Goal: Information Seeking & Learning: Learn about a topic

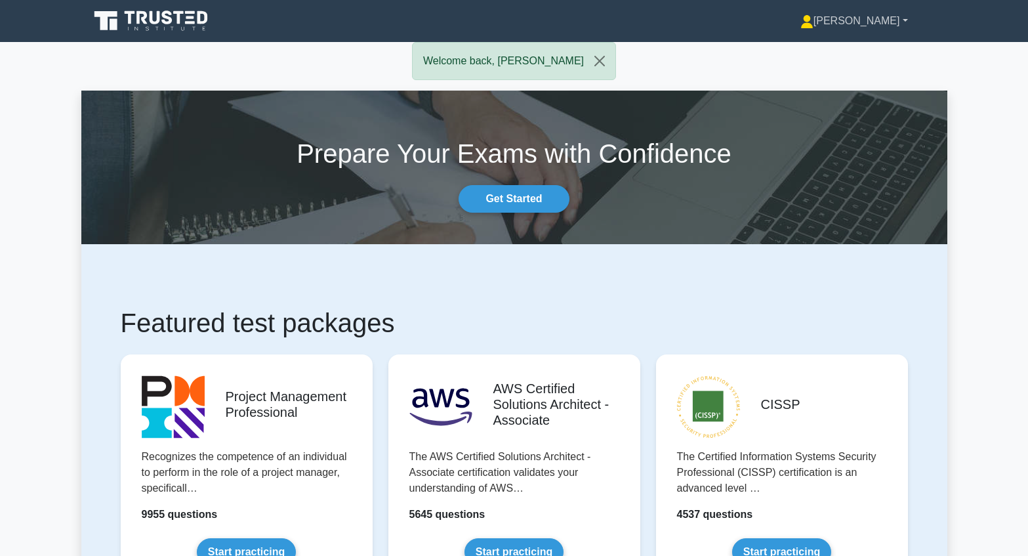
click at [875, 24] on link "[PERSON_NAME]" at bounding box center [854, 21] width 171 height 26
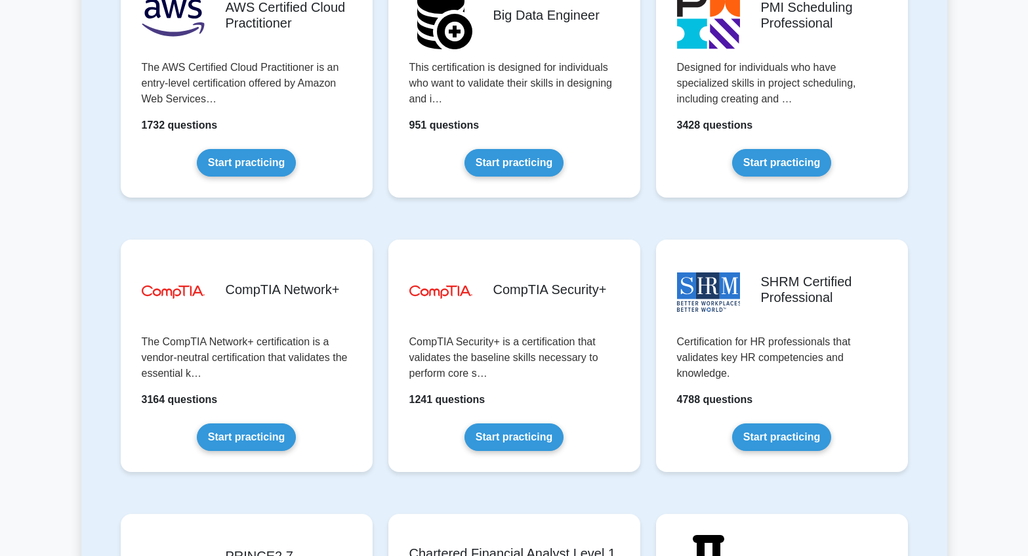
scroll to position [2363, 0]
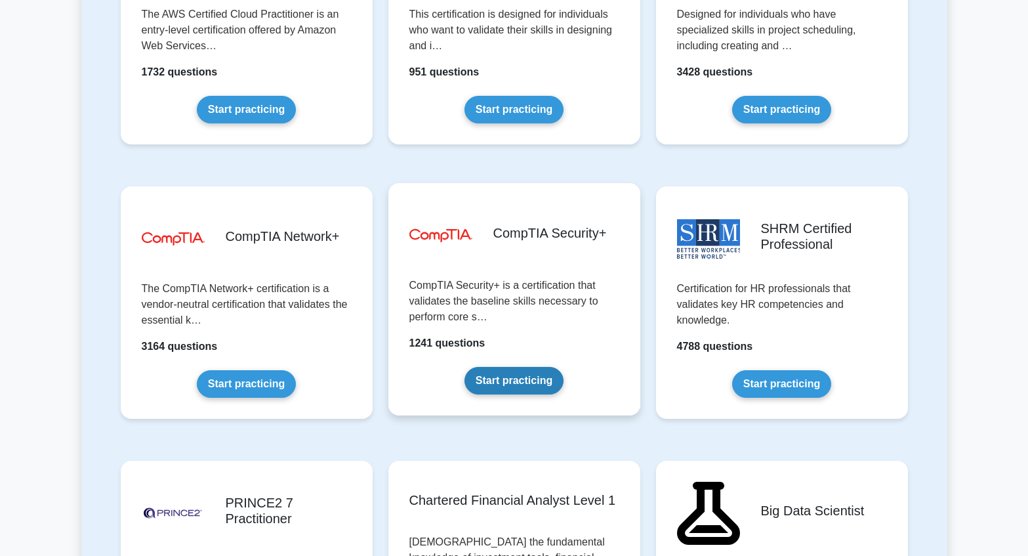
click at [513, 379] on link "Start practicing" at bounding box center [514, 381] width 99 height 28
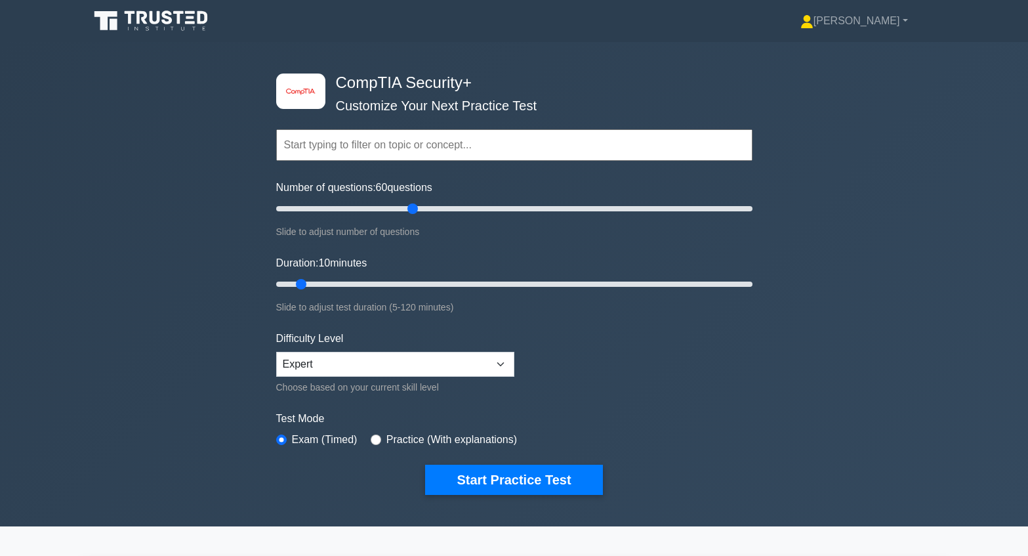
drag, startPoint x: 295, startPoint y: 209, endPoint x: 417, endPoint y: 209, distance: 122.7
type input "60"
click at [417, 209] on input "Number of questions: 60 questions" at bounding box center [514, 209] width 476 height 16
drag, startPoint x: 301, startPoint y: 282, endPoint x: 495, endPoint y: 280, distance: 194.3
type input "60"
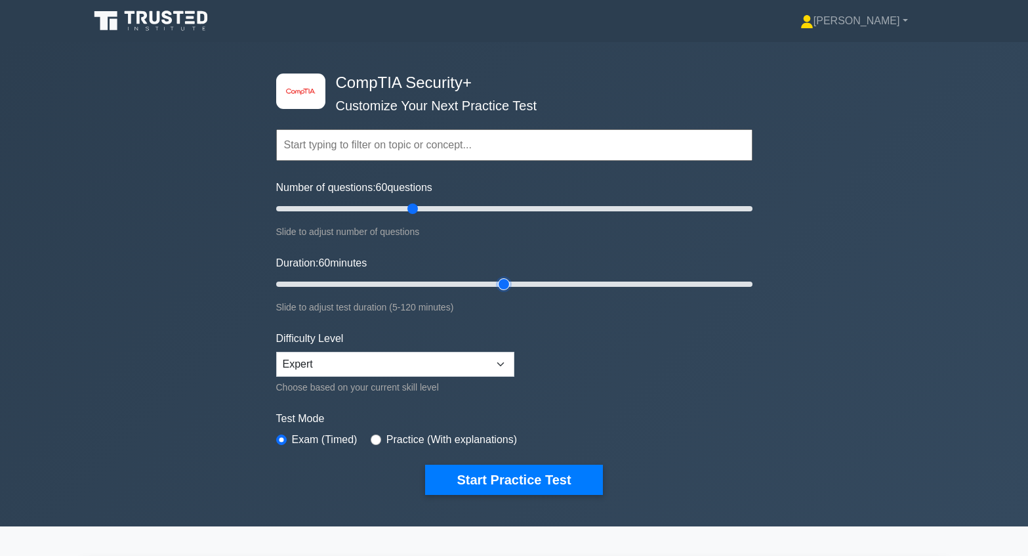
click at [495, 280] on input "Duration: 60 minutes" at bounding box center [514, 284] width 476 height 16
click at [511, 480] on button "Start Practice Test" at bounding box center [513, 480] width 177 height 30
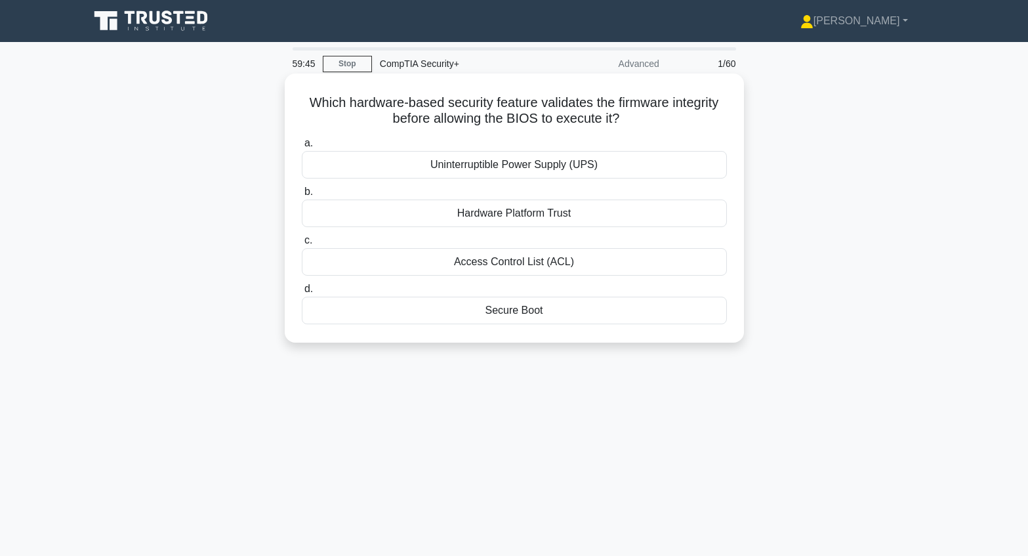
click at [519, 312] on div "Secure Boot" at bounding box center [514, 311] width 425 height 28
click at [302, 293] on input "d. Secure Boot" at bounding box center [302, 289] width 0 height 9
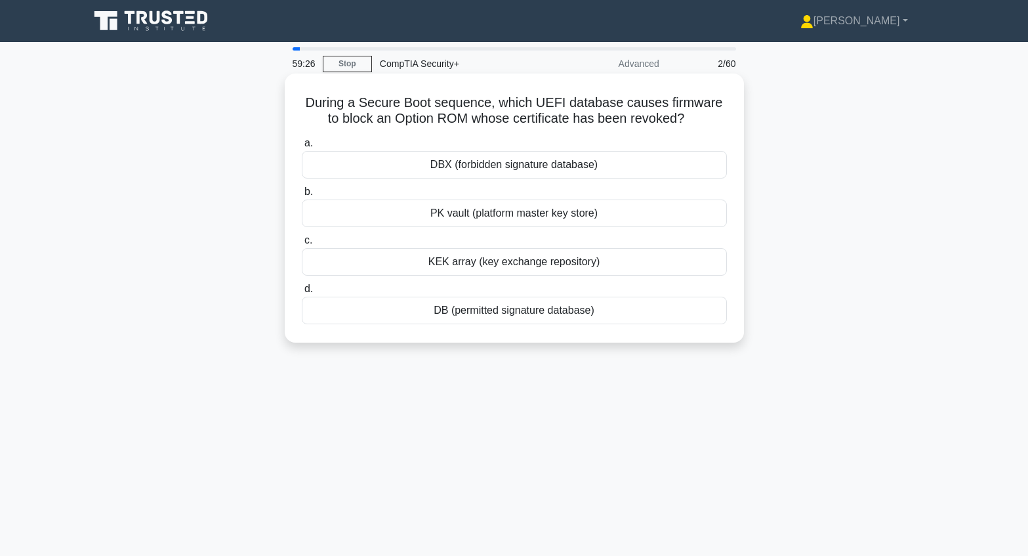
click at [505, 311] on div "DB (permitted signature database)" at bounding box center [514, 311] width 425 height 28
click at [302, 293] on input "d. DB (permitted signature database)" at bounding box center [302, 289] width 0 height 9
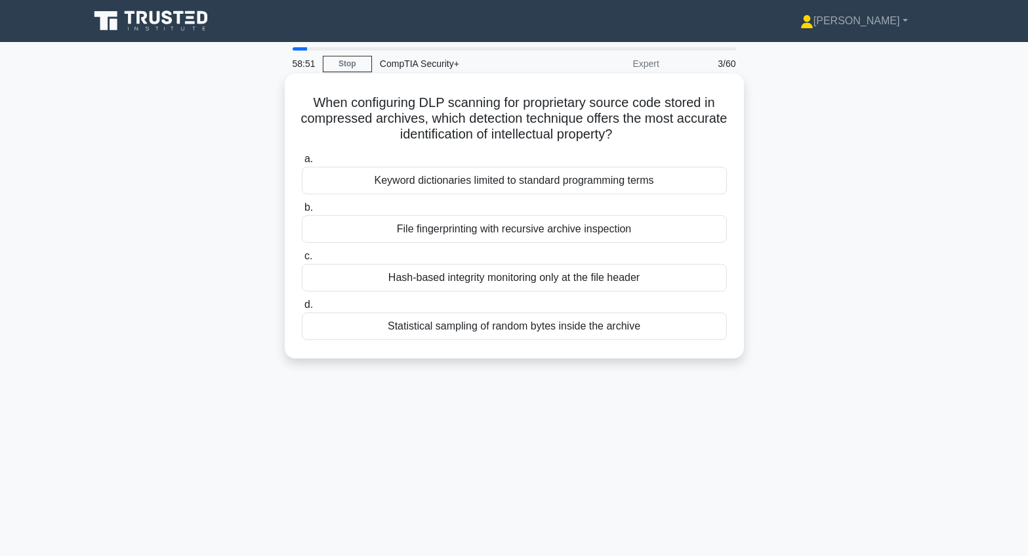
click at [520, 181] on div "Keyword dictionaries limited to standard programming terms" at bounding box center [514, 181] width 425 height 28
click at [302, 163] on input "a. Keyword dictionaries limited to standard programming terms" at bounding box center [302, 159] width 0 height 9
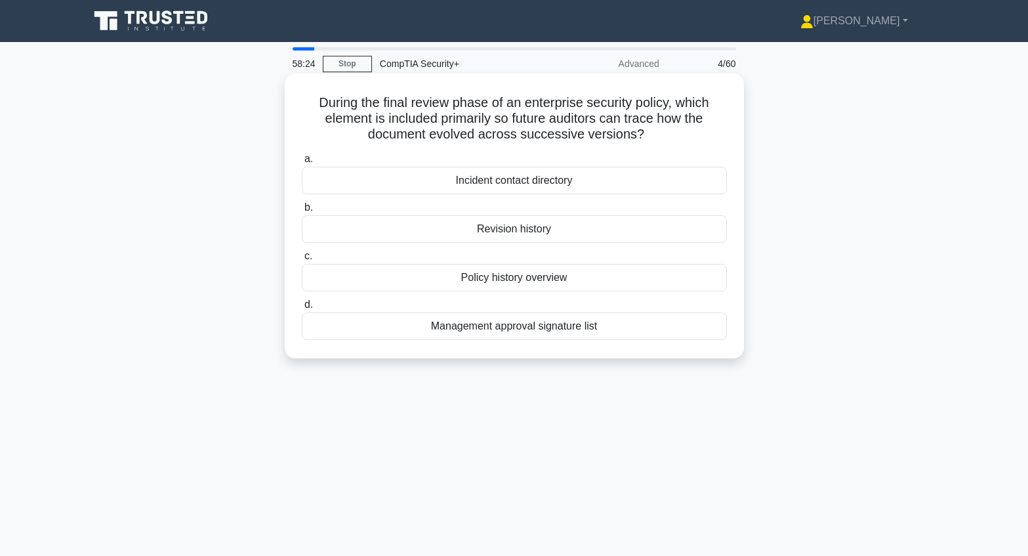
click at [514, 230] on div "Revision history" at bounding box center [514, 229] width 425 height 28
click at [302, 212] on input "b. Revision history" at bounding box center [302, 207] width 0 height 9
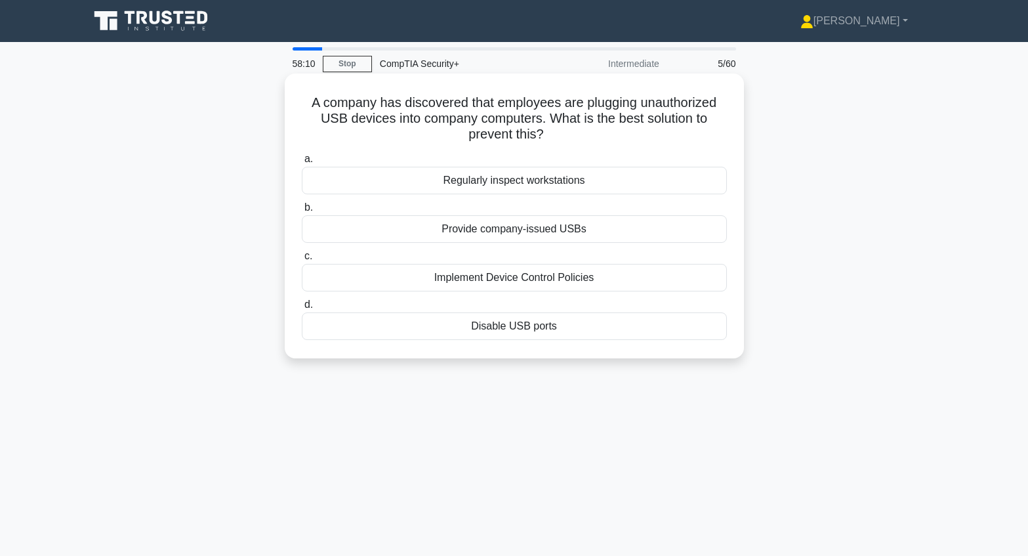
click at [511, 282] on div "Implement Device Control Policies" at bounding box center [514, 278] width 425 height 28
click at [302, 261] on input "c. Implement Device Control Policies" at bounding box center [302, 256] width 0 height 9
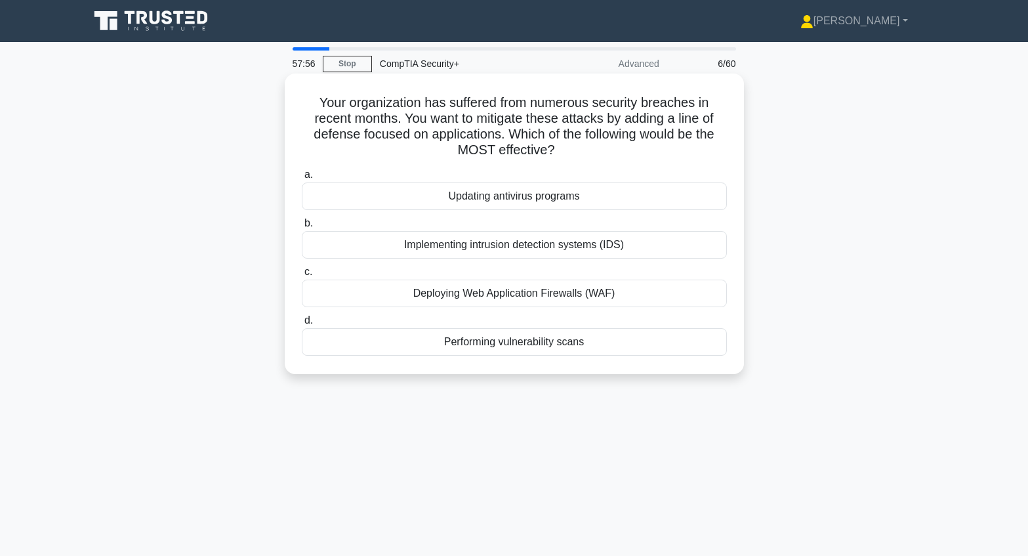
click at [514, 294] on div "Deploying Web Application Firewalls (WAF)" at bounding box center [514, 294] width 425 height 28
click at [302, 276] on input "c. Deploying Web Application Firewalls (WAF)" at bounding box center [302, 272] width 0 height 9
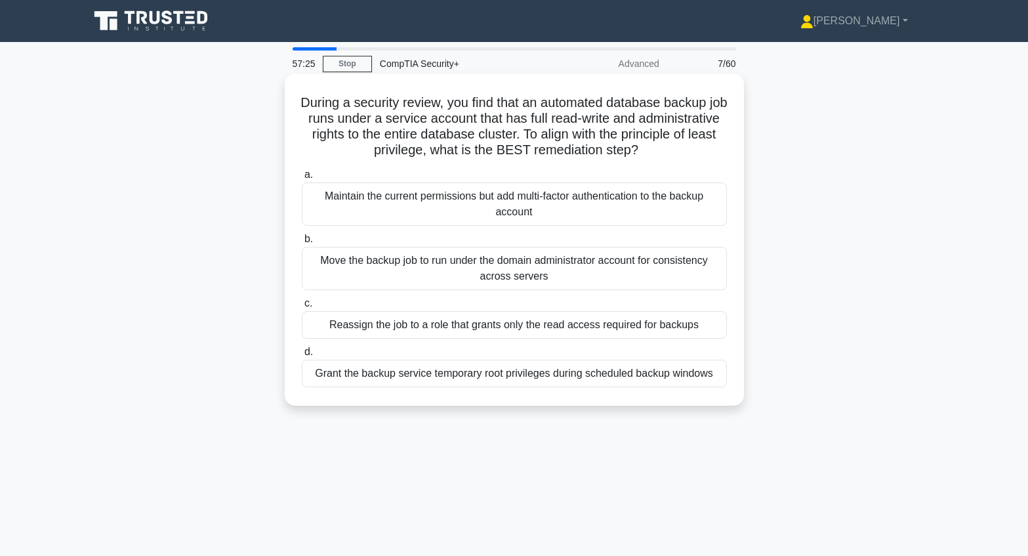
click at [500, 328] on div "Reassign the job to a role that grants only the read access required for backups" at bounding box center [514, 325] width 425 height 28
click at [302, 308] on input "c. Reassign the job to a role that grants only the read access required for bac…" at bounding box center [302, 303] width 0 height 9
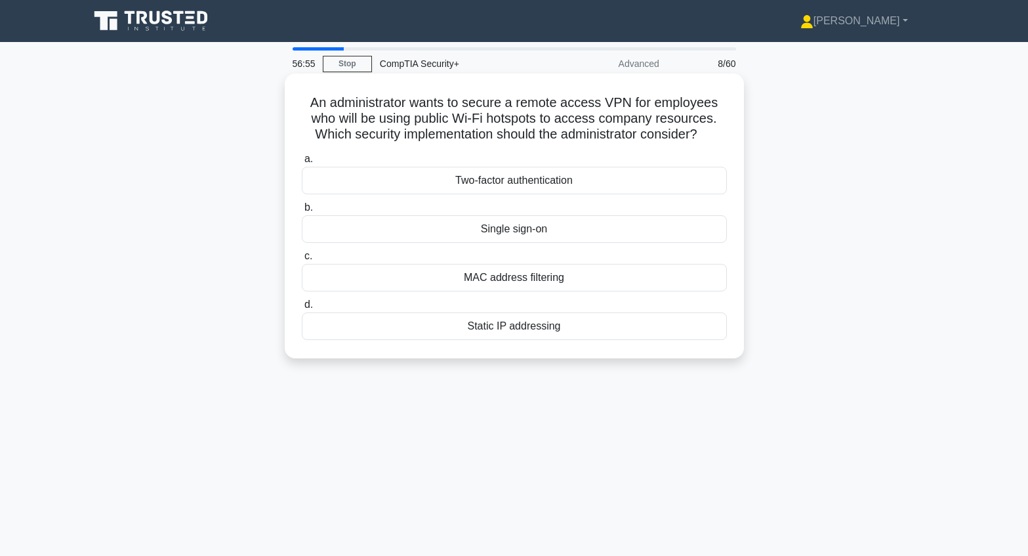
click at [502, 182] on div "Two-factor authentication" at bounding box center [514, 181] width 425 height 28
click at [302, 163] on input "a. Two-factor authentication" at bounding box center [302, 159] width 0 height 9
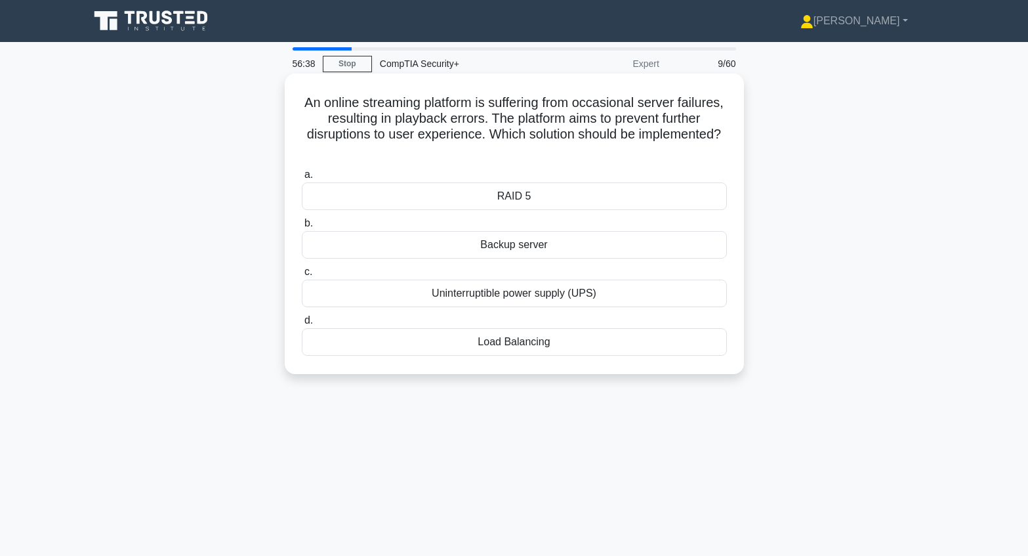
click at [522, 343] on div "Load Balancing" at bounding box center [514, 342] width 425 height 28
click at [302, 325] on input "d. Load Balancing" at bounding box center [302, 320] width 0 height 9
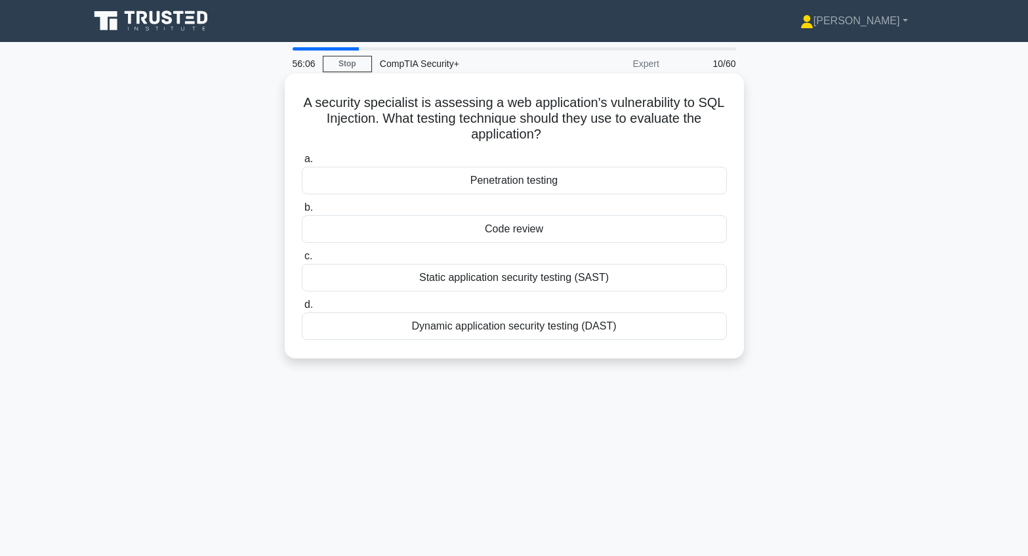
click at [499, 179] on div "Penetration testing" at bounding box center [514, 181] width 425 height 28
click at [302, 163] on input "a. Penetration testing" at bounding box center [302, 159] width 0 height 9
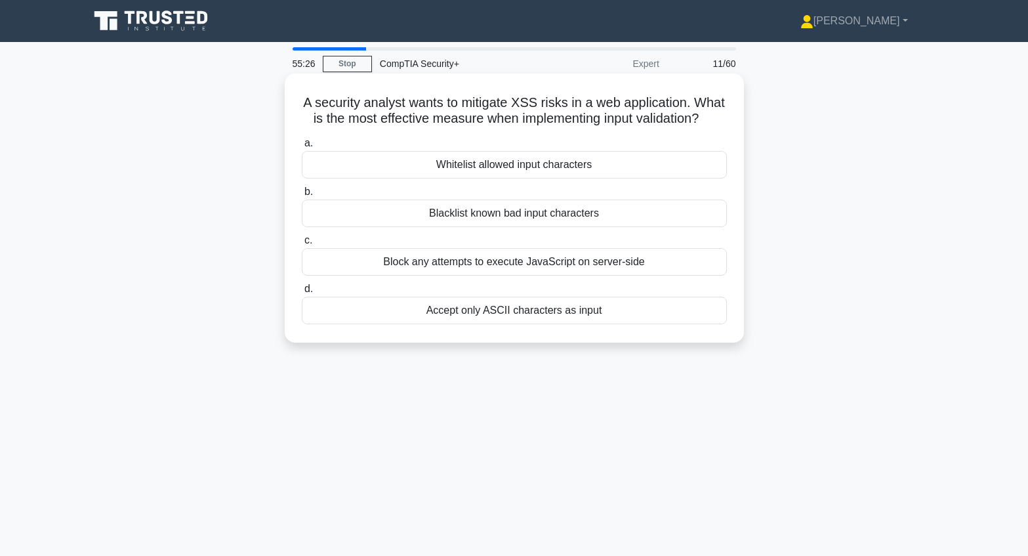
click at [507, 179] on div "Whitelist allowed input characters" at bounding box center [514, 165] width 425 height 28
click at [302, 148] on input "a. Whitelist allowed input characters" at bounding box center [302, 143] width 0 height 9
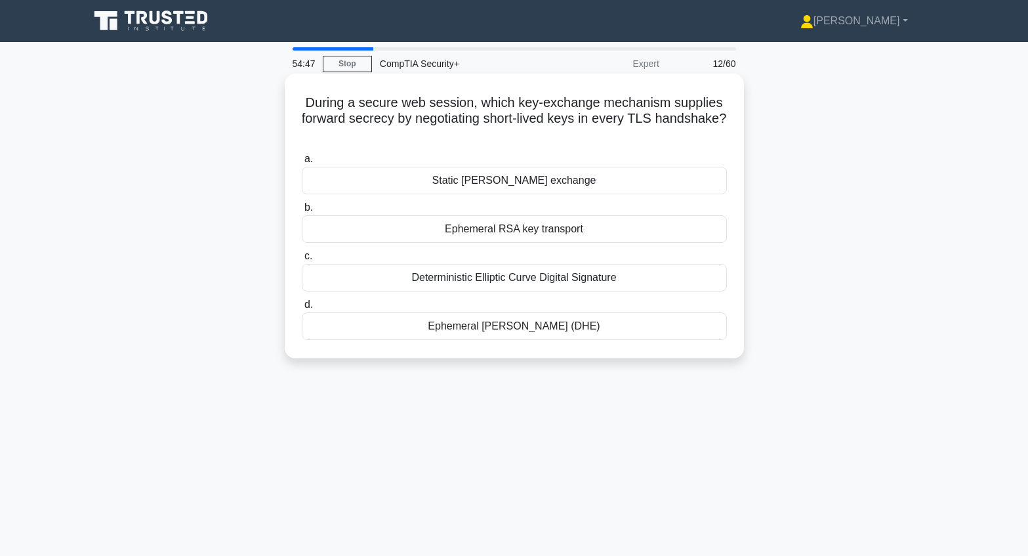
click at [518, 326] on div "Ephemeral [PERSON_NAME] (DHE)" at bounding box center [514, 326] width 425 height 28
click at [302, 309] on input "d. Ephemeral [PERSON_NAME] (DHE)" at bounding box center [302, 305] width 0 height 9
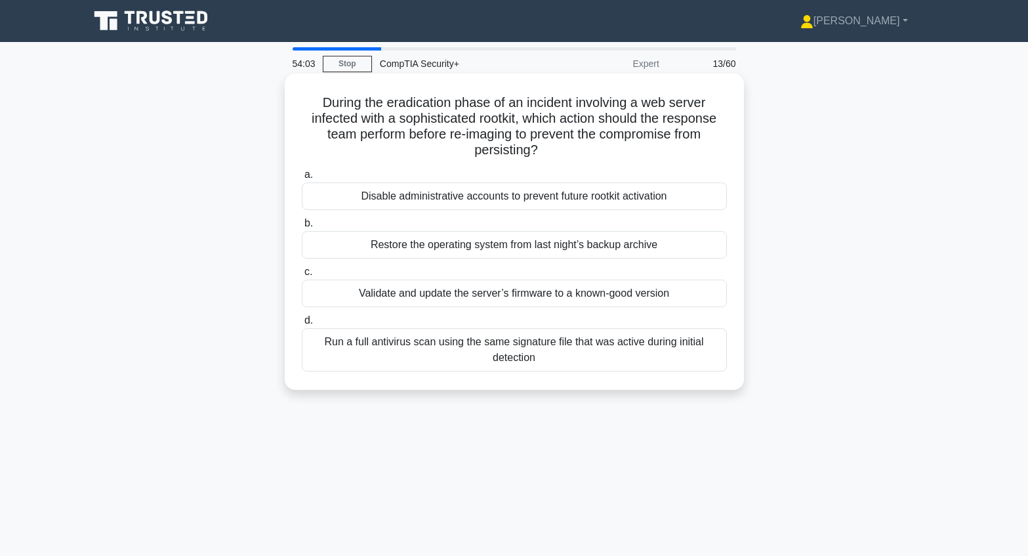
click at [539, 295] on div "Validate and update the server’s firmware to a known-good version" at bounding box center [514, 294] width 425 height 28
click at [302, 276] on input "c. Validate and update the server’s firmware to a known-good version" at bounding box center [302, 272] width 0 height 9
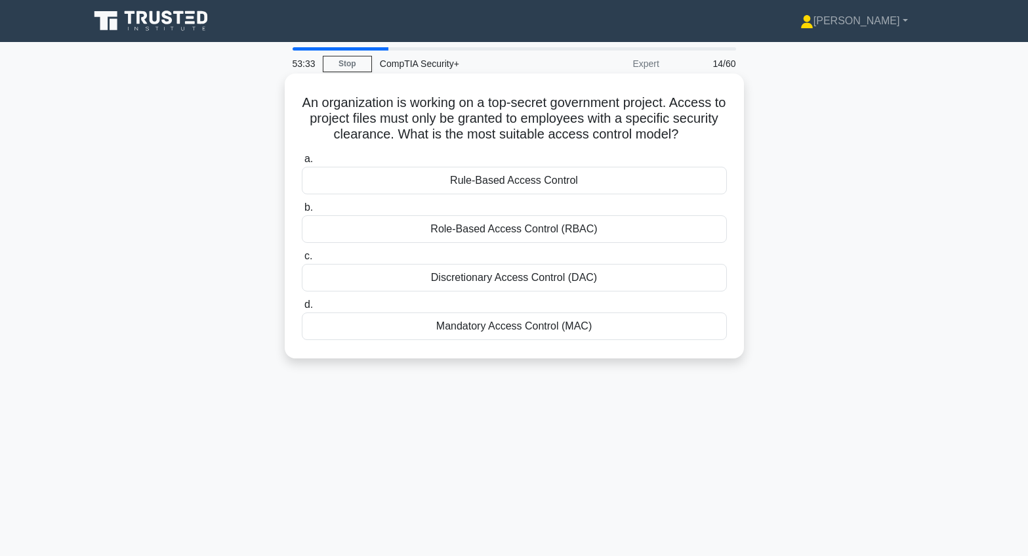
click at [505, 231] on div "Role-Based Access Control (RBAC)" at bounding box center [514, 229] width 425 height 28
click at [302, 212] on input "b. Role-Based Access Control (RBAC)" at bounding box center [302, 207] width 0 height 9
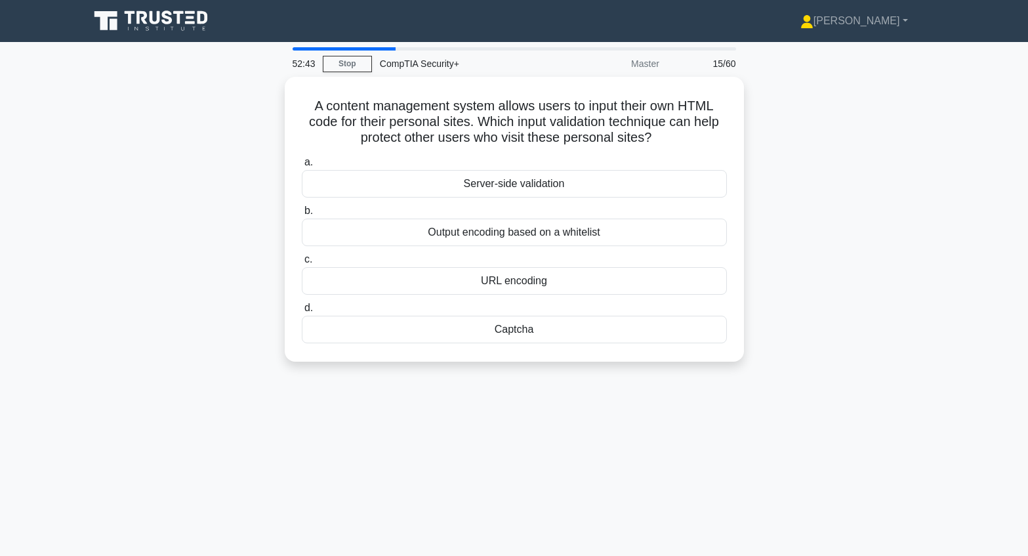
click at [505, 231] on div "Output encoding based on a whitelist" at bounding box center [514, 233] width 425 height 28
click at [302, 215] on input "b. Output encoding based on a whitelist" at bounding box center [302, 211] width 0 height 9
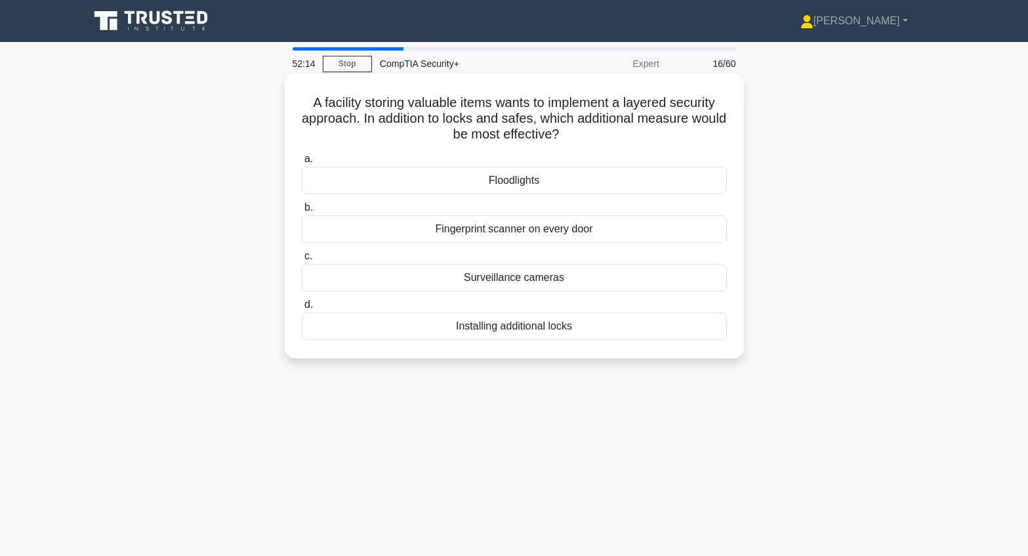
click at [505, 277] on div "Surveillance cameras" at bounding box center [514, 278] width 425 height 28
click at [302, 261] on input "c. Surveillance cameras" at bounding box center [302, 256] width 0 height 9
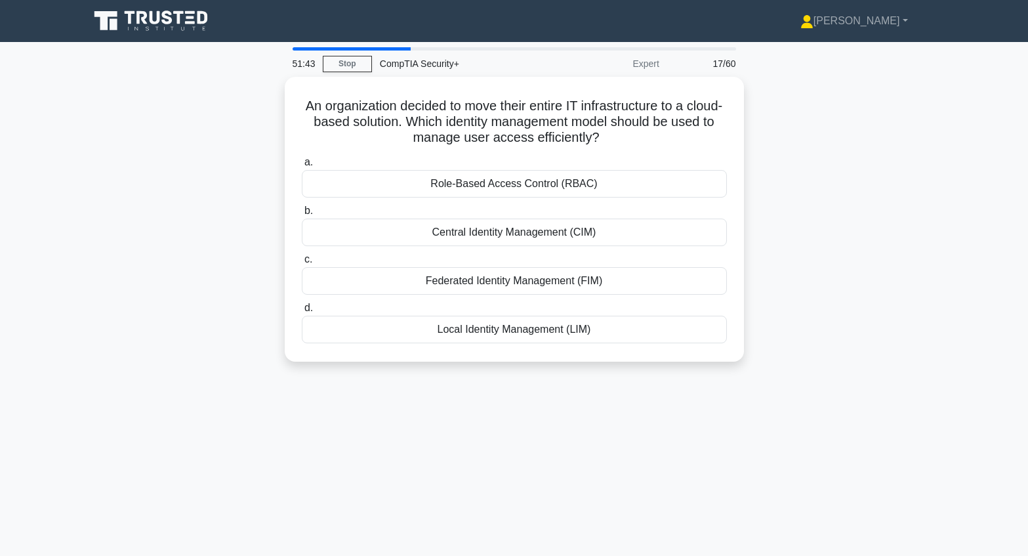
click at [505, 277] on div "Federated Identity Management (FIM)" at bounding box center [514, 281] width 425 height 28
click at [302, 264] on input "c. Federated Identity Management (FIM)" at bounding box center [302, 259] width 0 height 9
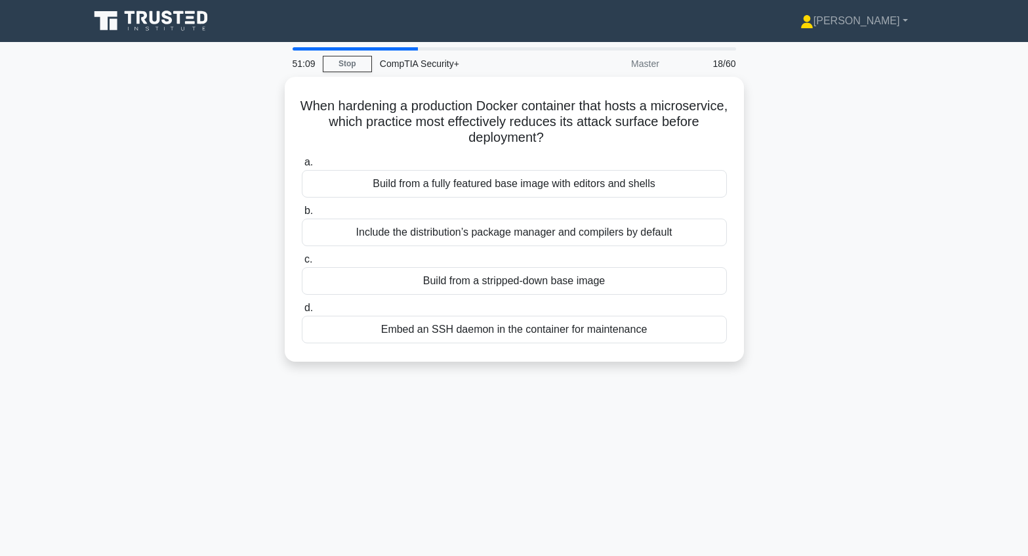
click at [505, 277] on div "Build from a stripped-down base image" at bounding box center [514, 281] width 425 height 28
click at [302, 264] on input "c. Build from a stripped-down base image" at bounding box center [302, 259] width 0 height 9
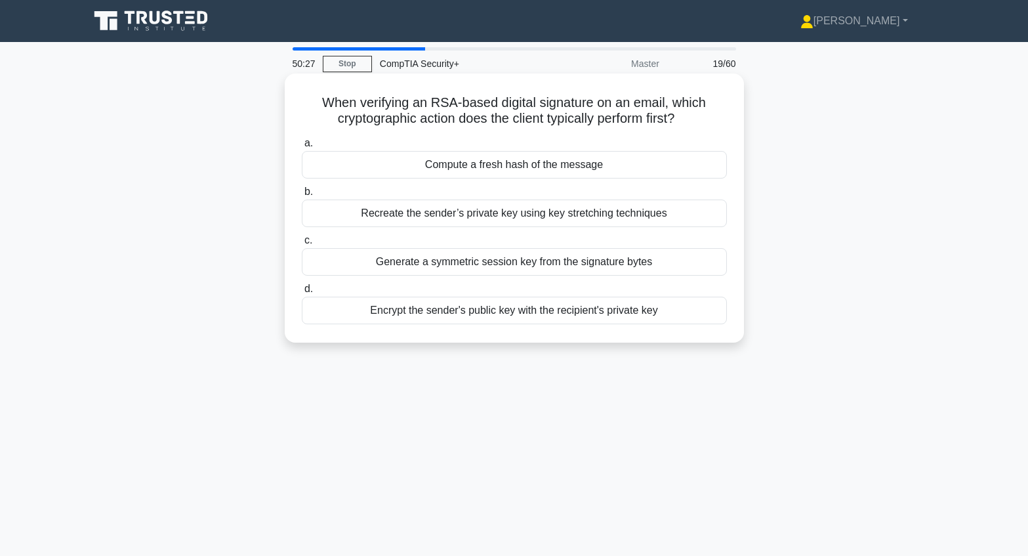
click at [510, 315] on div "Encrypt the sender's public key with the recipient's private key" at bounding box center [514, 311] width 425 height 28
click at [302, 293] on input "d. Encrypt the sender's public key with the recipient's private key" at bounding box center [302, 289] width 0 height 9
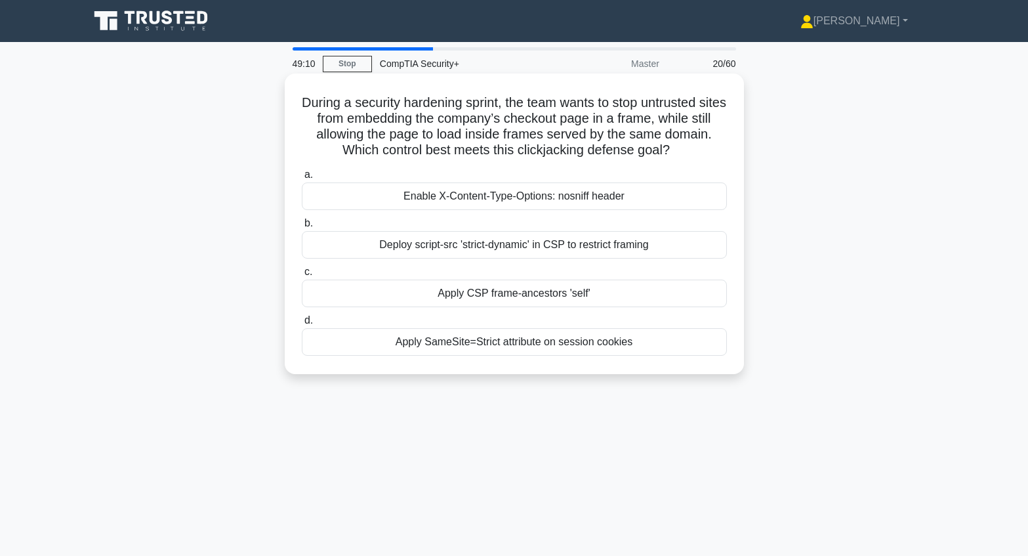
click at [509, 343] on div "Apply SameSite=Strict attribute on session cookies" at bounding box center [514, 342] width 425 height 28
click at [302, 325] on input "d. Apply SameSite=Strict attribute on session cookies" at bounding box center [302, 320] width 0 height 9
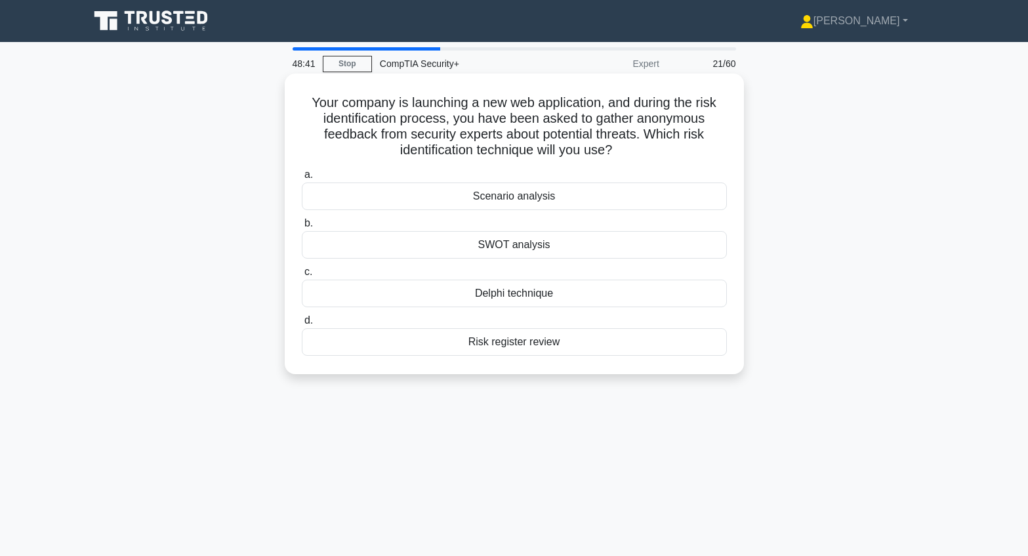
click at [506, 338] on div "Risk register review" at bounding box center [514, 342] width 425 height 28
click at [302, 325] on input "d. Risk register review" at bounding box center [302, 320] width 0 height 9
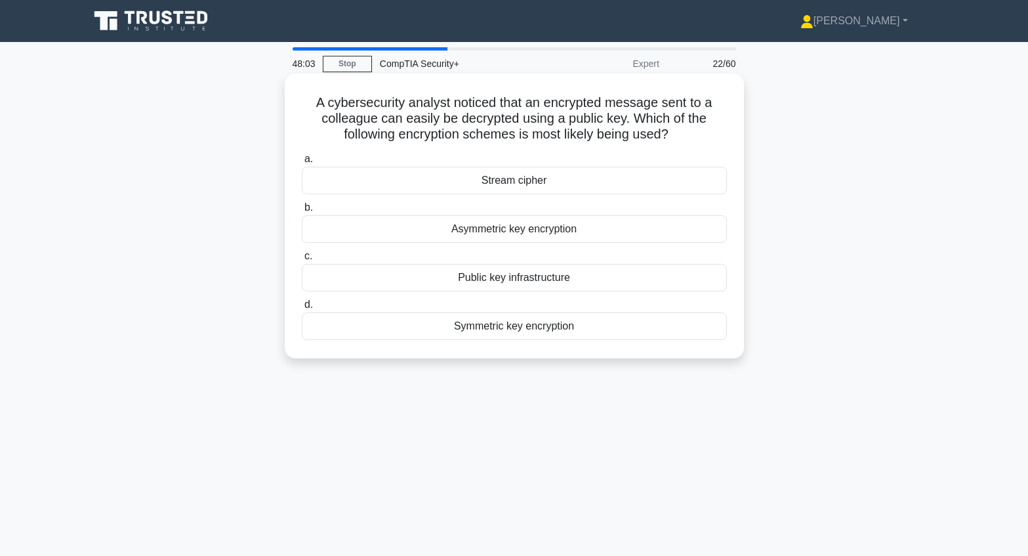
click at [511, 230] on div "Asymmetric key encryption" at bounding box center [514, 229] width 425 height 28
click at [302, 212] on input "b. Asymmetric key encryption" at bounding box center [302, 207] width 0 height 9
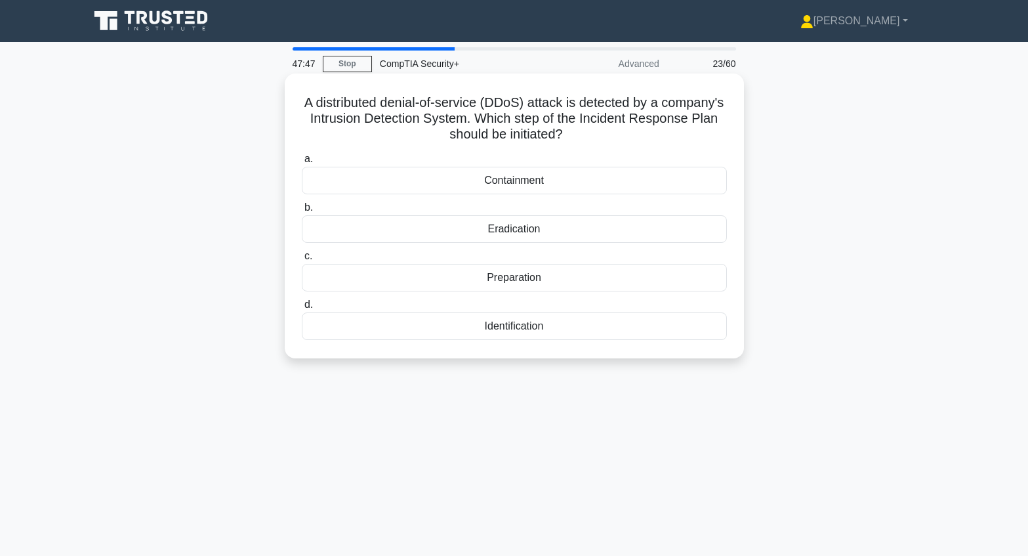
click at [521, 329] on div "Identification" at bounding box center [514, 326] width 425 height 28
click at [302, 309] on input "d. Identification" at bounding box center [302, 305] width 0 height 9
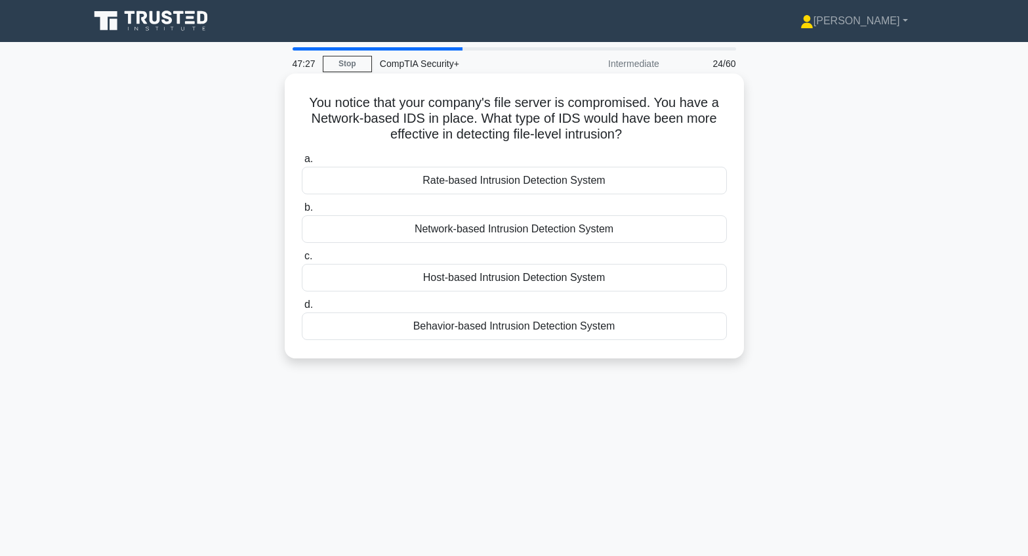
click at [498, 278] on div "Host-based Intrusion Detection System" at bounding box center [514, 278] width 425 height 28
click at [302, 261] on input "c. Host-based Intrusion Detection System" at bounding box center [302, 256] width 0 height 9
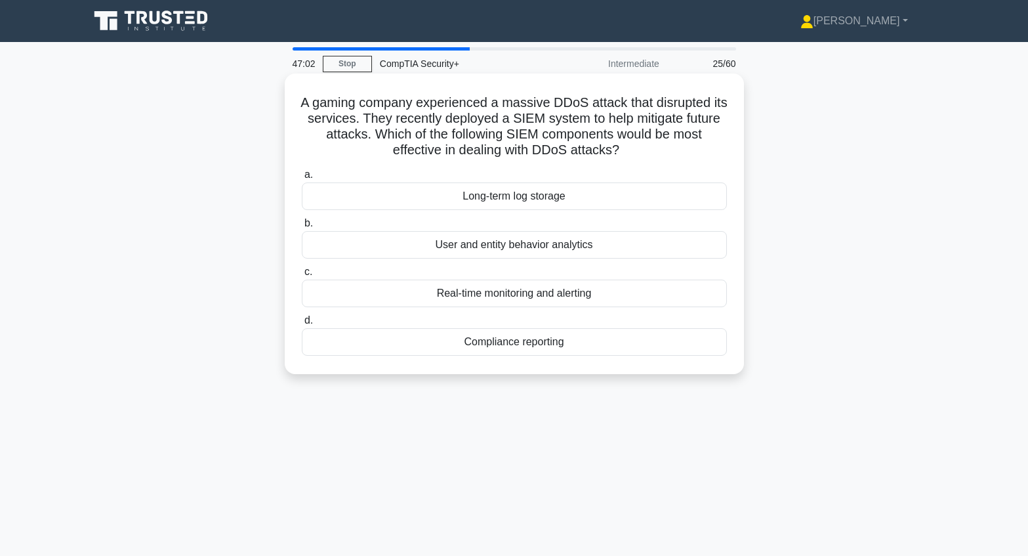
click at [505, 296] on div "Real-time monitoring and alerting" at bounding box center [514, 294] width 425 height 28
click at [302, 276] on input "c. Real-time monitoring and alerting" at bounding box center [302, 272] width 0 height 9
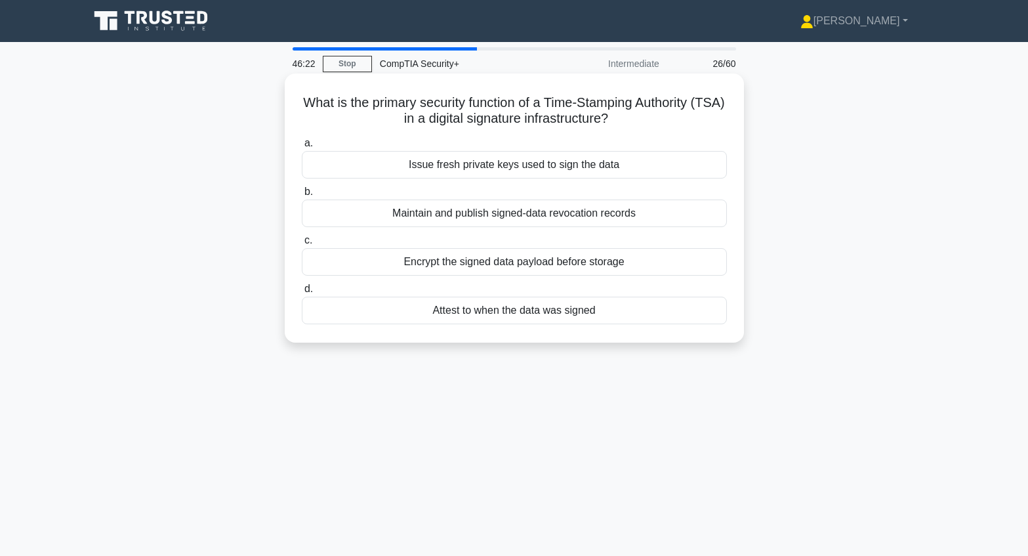
click at [516, 310] on div "Attest to when the data was signed" at bounding box center [514, 311] width 425 height 28
click at [302, 293] on input "d. Attest to when the data was signed" at bounding box center [302, 289] width 0 height 9
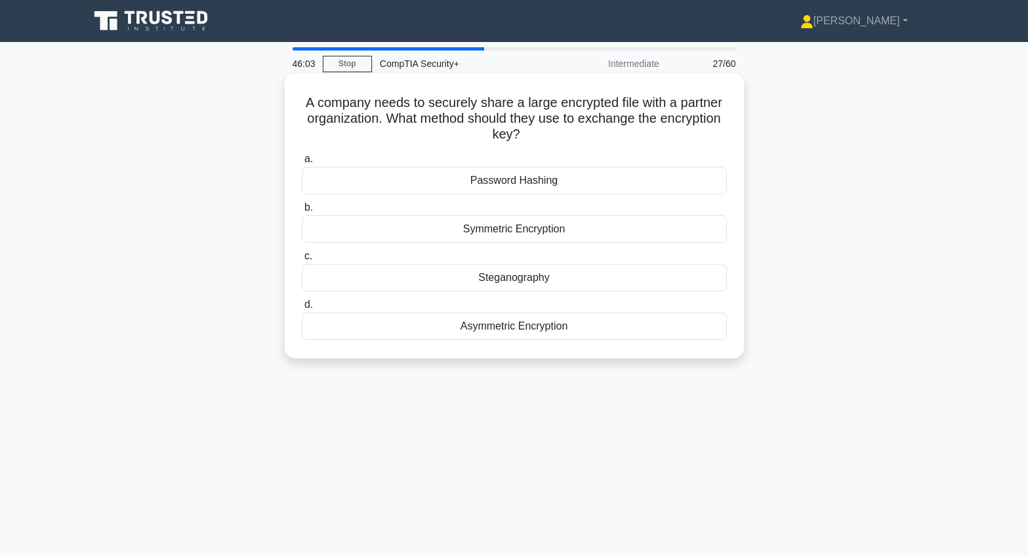
click at [527, 232] on div "Symmetric Encryption" at bounding box center [514, 229] width 425 height 28
click at [302, 212] on input "b. Symmetric Encryption" at bounding box center [302, 207] width 0 height 9
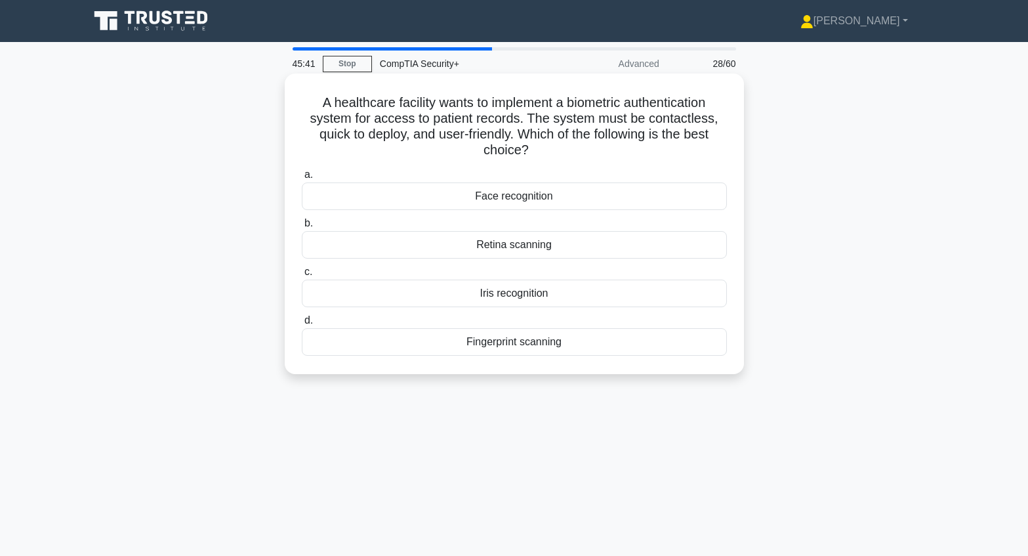
click at [509, 198] on div "Face recognition" at bounding box center [514, 196] width 425 height 28
click at [302, 179] on input "a. Face recognition" at bounding box center [302, 175] width 0 height 9
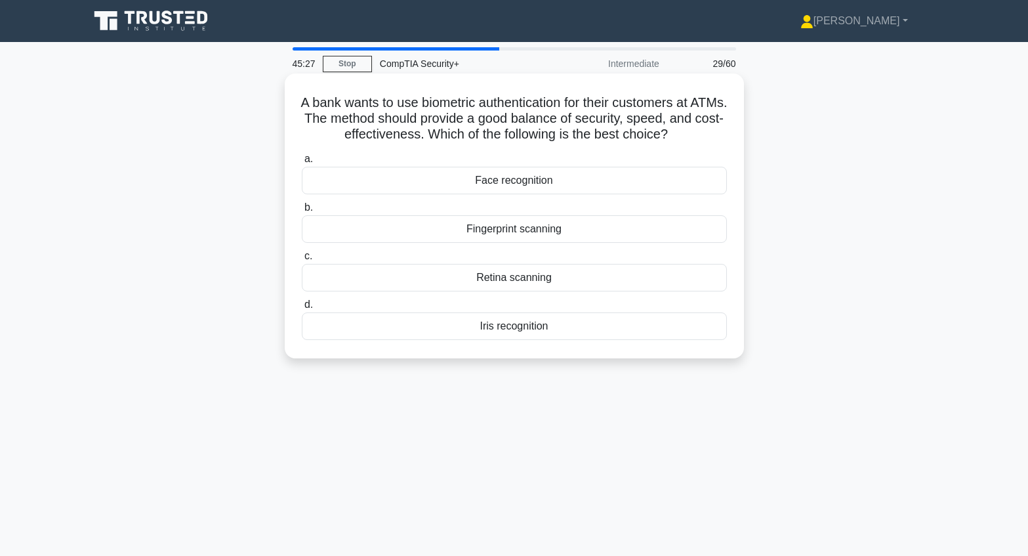
click at [507, 186] on div "Face recognition" at bounding box center [514, 181] width 425 height 28
click at [302, 163] on input "a. Face recognition" at bounding box center [302, 159] width 0 height 9
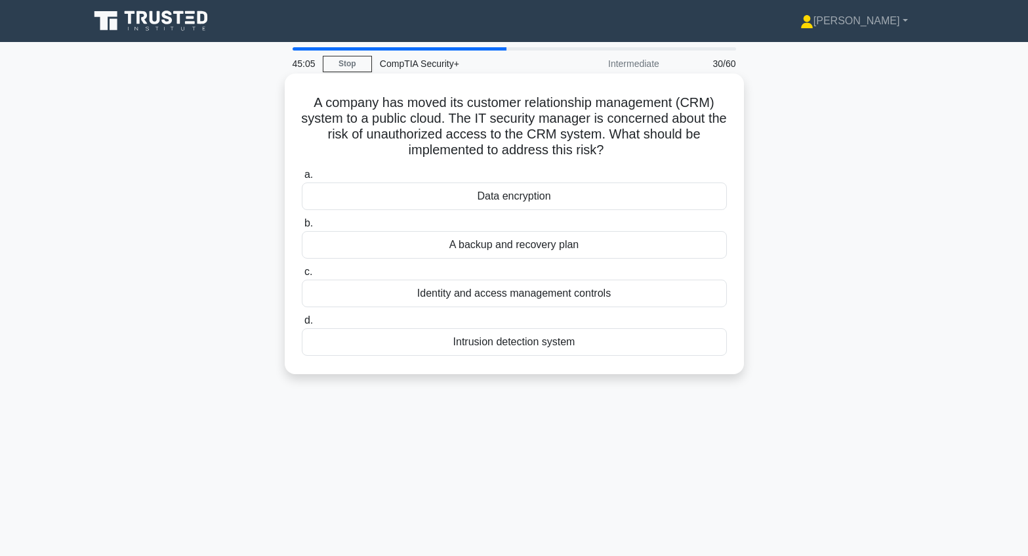
click at [528, 297] on div "Identity and access management controls" at bounding box center [514, 294] width 425 height 28
click at [302, 276] on input "c. Identity and access management controls" at bounding box center [302, 272] width 0 height 9
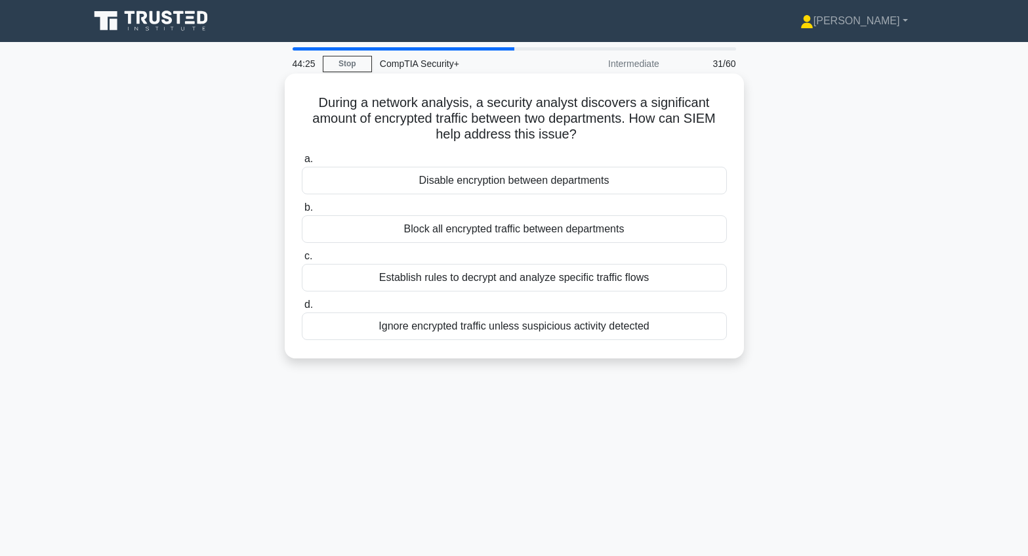
click at [582, 282] on div "Establish rules to decrypt and analyze specific traffic flows" at bounding box center [514, 278] width 425 height 28
click at [302, 261] on input "c. Establish rules to decrypt and analyze specific traffic flows" at bounding box center [302, 256] width 0 height 9
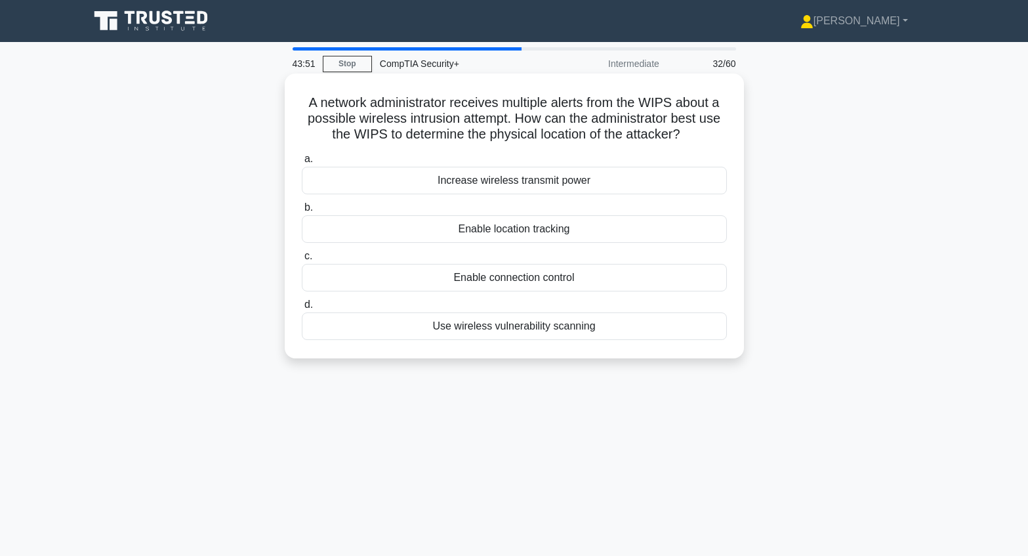
click at [512, 228] on div "Enable location tracking" at bounding box center [514, 229] width 425 height 28
click at [302, 212] on input "b. Enable location tracking" at bounding box center [302, 207] width 0 height 9
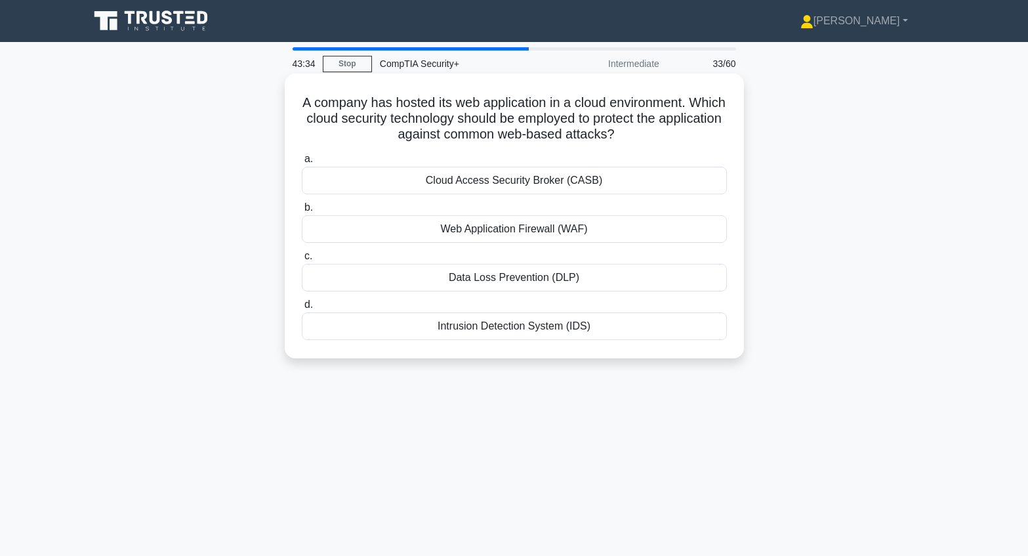
click at [497, 230] on div "Web Application Firewall (WAF)" at bounding box center [514, 229] width 425 height 28
click at [302, 212] on input "b. Web Application Firewall (WAF)" at bounding box center [302, 207] width 0 height 9
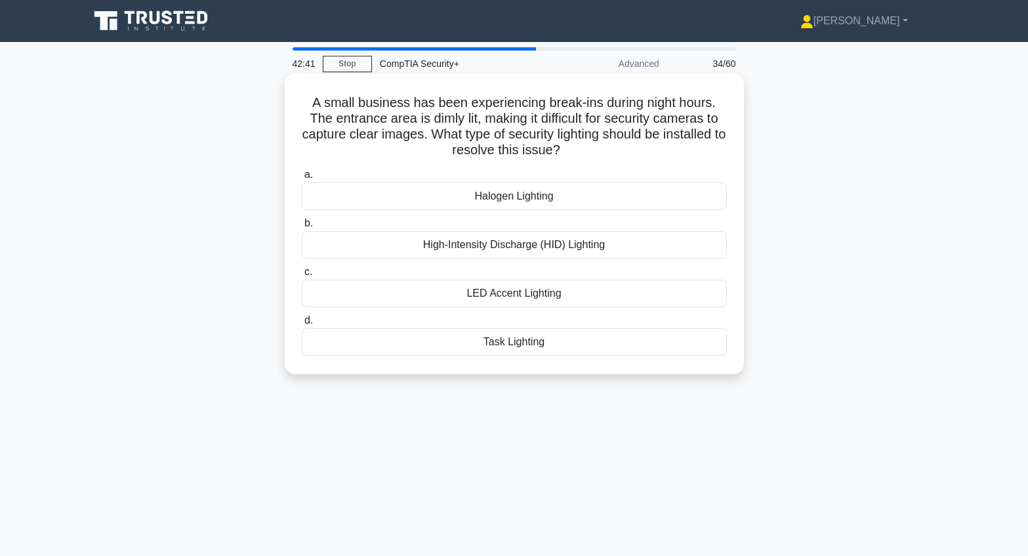
click at [498, 198] on div "Halogen Lighting" at bounding box center [514, 196] width 425 height 28
click at [302, 179] on input "a. Halogen Lighting" at bounding box center [302, 175] width 0 height 9
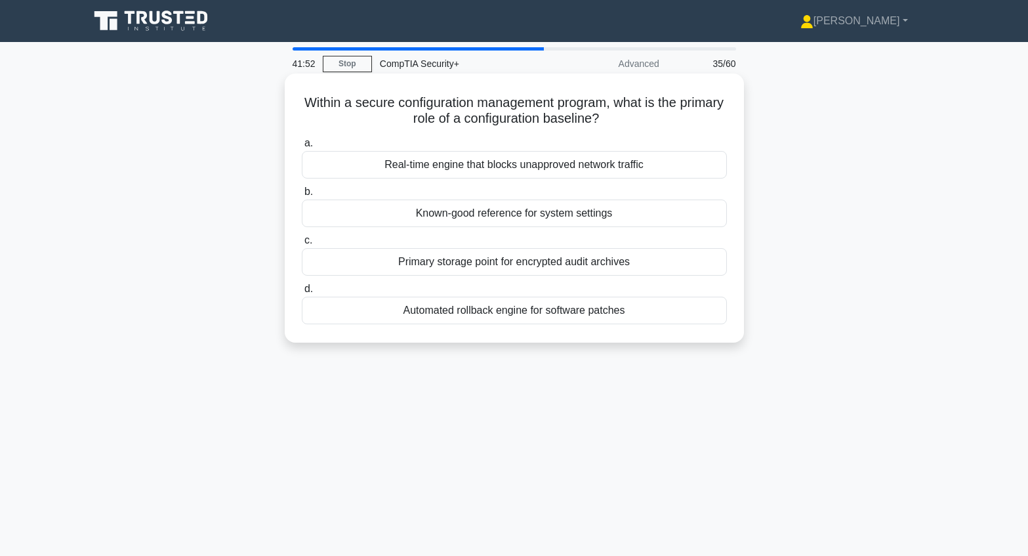
click at [541, 213] on div "Known-good reference for system settings" at bounding box center [514, 214] width 425 height 28
click at [302, 196] on input "b. Known-good reference for system settings" at bounding box center [302, 192] width 0 height 9
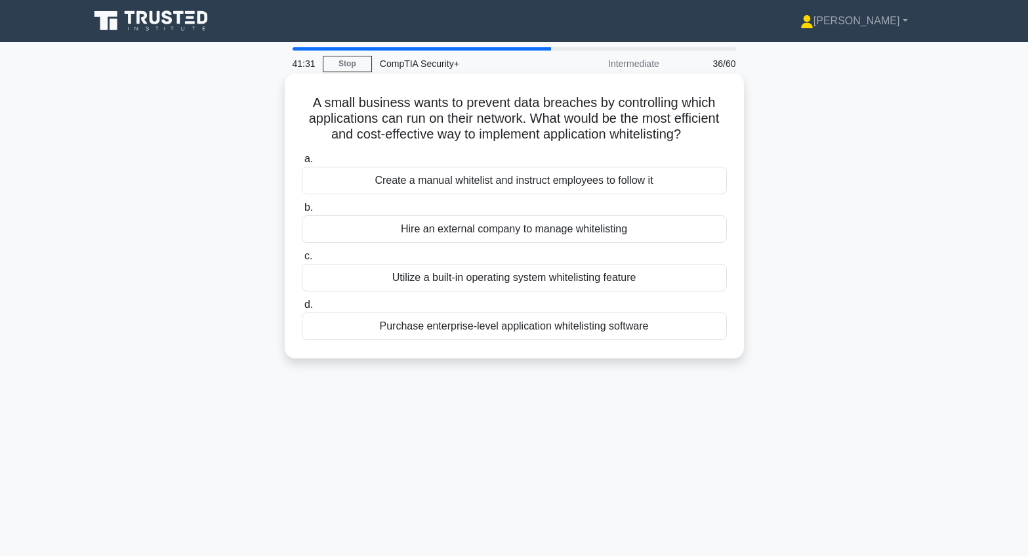
click at [509, 291] on div "Utilize a built-in operating system whitelisting feature" at bounding box center [514, 278] width 425 height 28
click at [302, 261] on input "c. Utilize a built-in operating system whitelisting feature" at bounding box center [302, 256] width 0 height 9
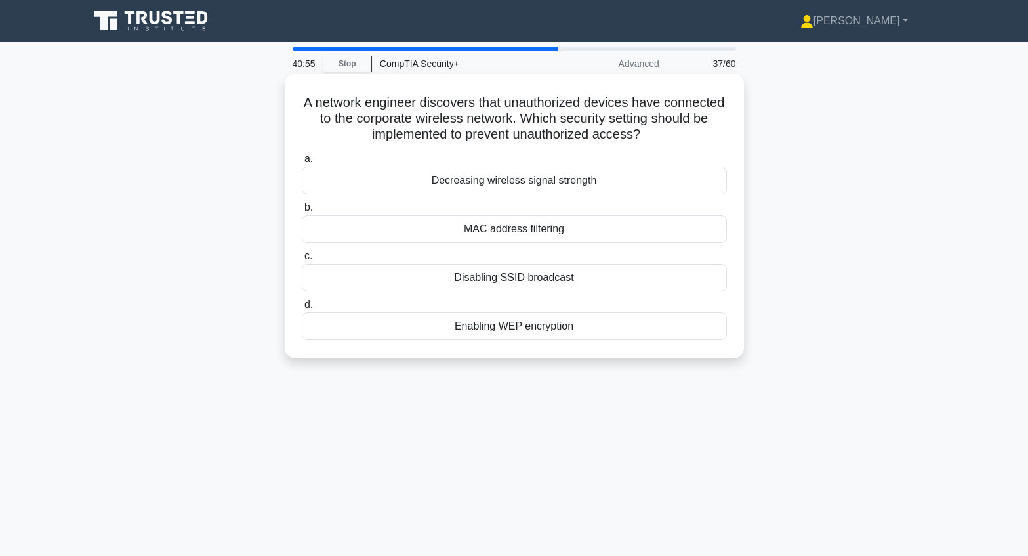
click at [491, 230] on div "MAC address filtering" at bounding box center [514, 229] width 425 height 28
click at [302, 212] on input "b. MAC address filtering" at bounding box center [302, 207] width 0 height 9
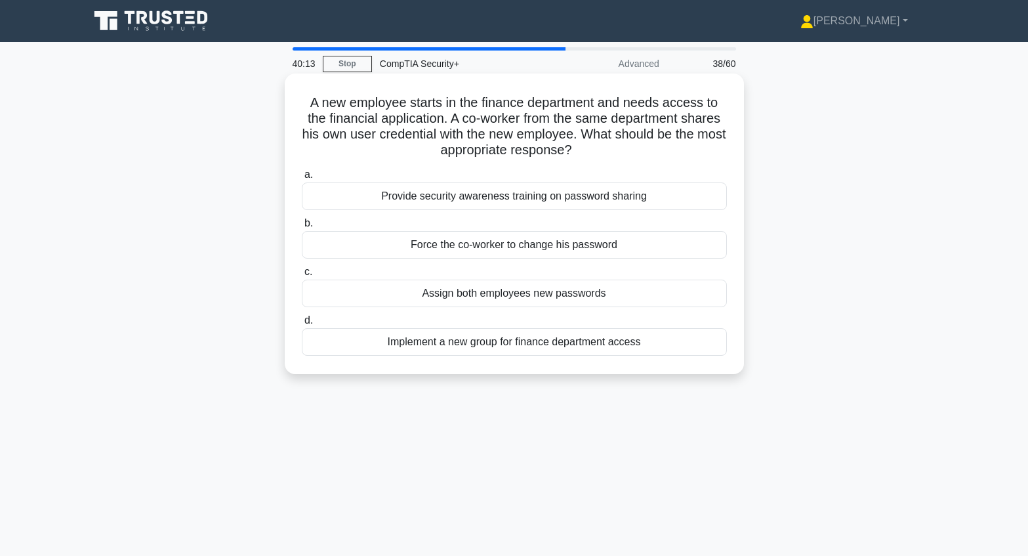
click at [493, 245] on div "Force the co-worker to change his password" at bounding box center [514, 245] width 425 height 28
click at [302, 228] on input "b. Force the co-worker to change his password" at bounding box center [302, 223] width 0 height 9
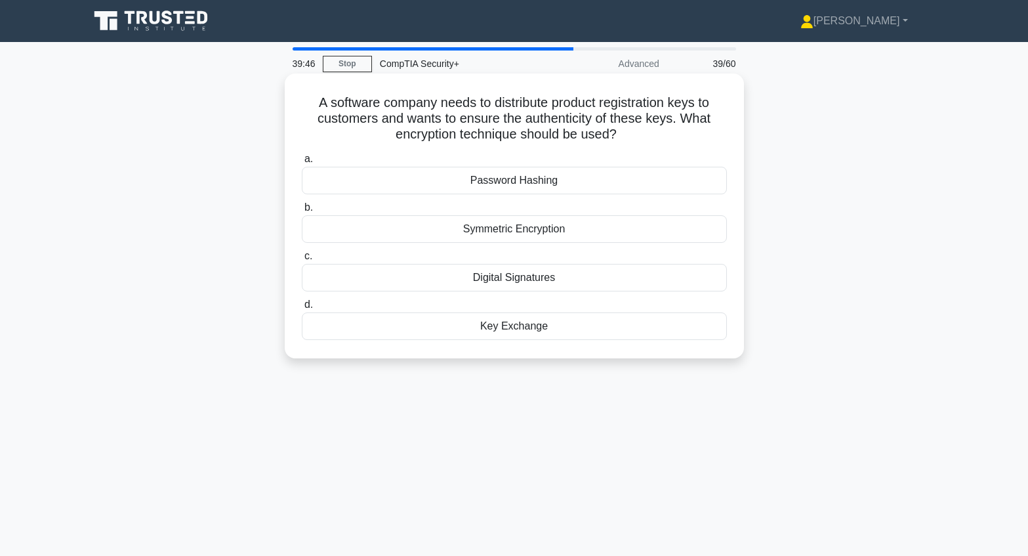
click at [516, 233] on div "Symmetric Encryption" at bounding box center [514, 229] width 425 height 28
click at [302, 212] on input "b. Symmetric Encryption" at bounding box center [302, 207] width 0 height 9
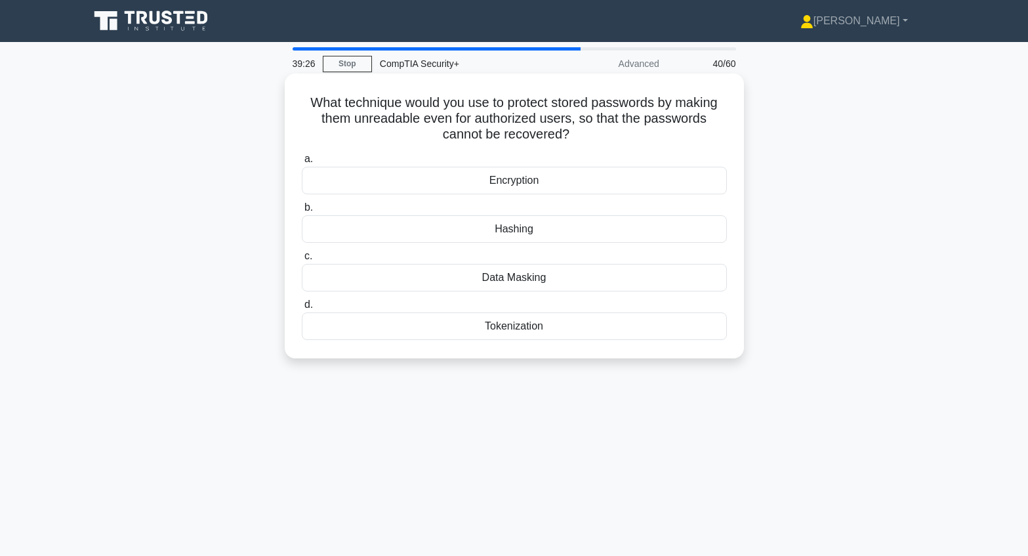
click at [519, 328] on div "Tokenization" at bounding box center [514, 326] width 425 height 28
click at [302, 309] on input "d. Tokenization" at bounding box center [302, 305] width 0 height 9
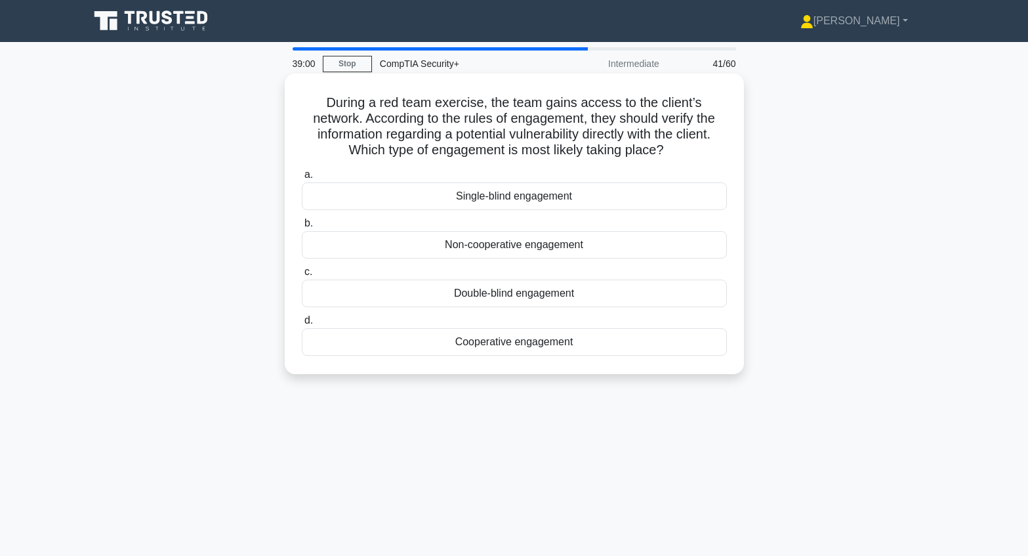
click at [523, 344] on div "Cooperative engagement" at bounding box center [514, 342] width 425 height 28
click at [302, 325] on input "d. Cooperative engagement" at bounding box center [302, 320] width 0 height 9
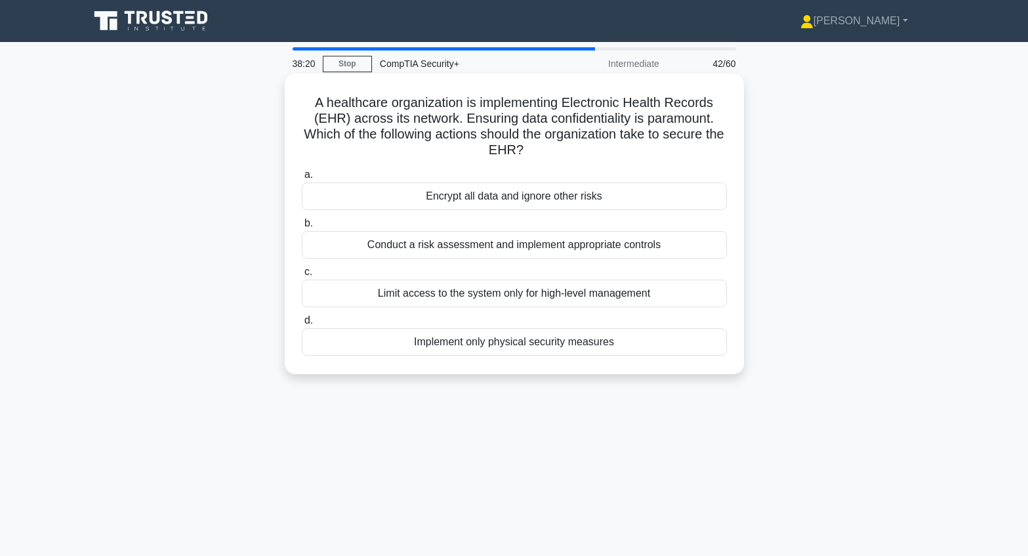
click at [503, 245] on div "Conduct a risk assessment and implement appropriate controls" at bounding box center [514, 245] width 425 height 28
click at [302, 228] on input "b. Conduct a risk assessment and implement appropriate controls" at bounding box center [302, 223] width 0 height 9
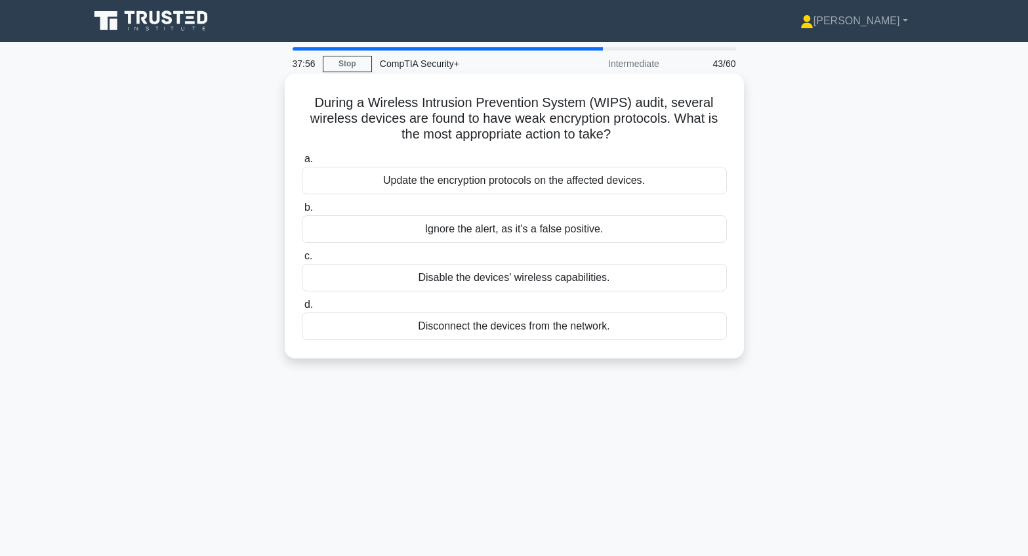
click at [513, 179] on div "Update the encryption protocols on the affected devices." at bounding box center [514, 181] width 425 height 28
click at [302, 163] on input "a. Update the encryption protocols on the affected devices." at bounding box center [302, 159] width 0 height 9
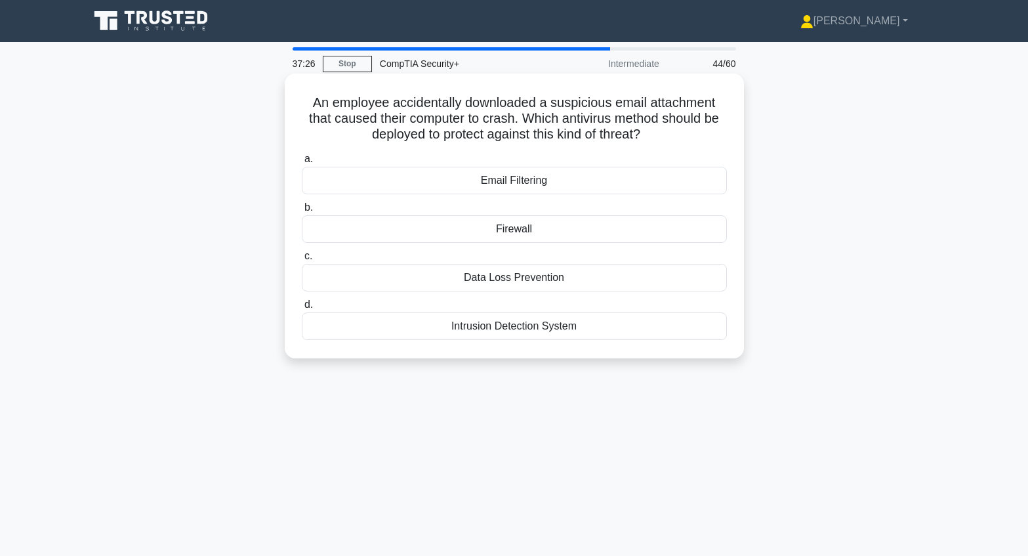
click at [521, 182] on div "Email Filtering" at bounding box center [514, 181] width 425 height 28
click at [302, 163] on input "a. Email Filtering" at bounding box center [302, 159] width 0 height 9
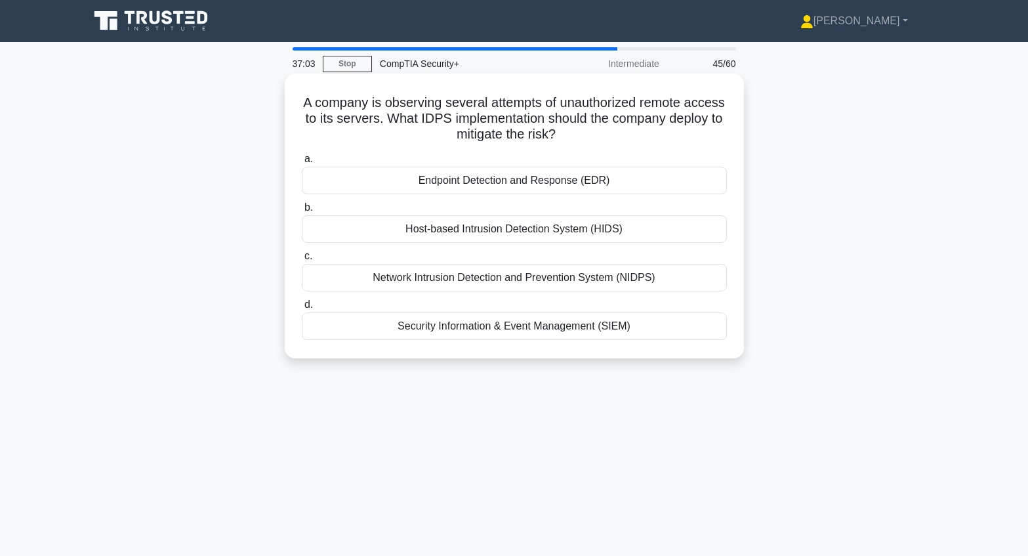
click at [511, 184] on div "Endpoint Detection and Response (EDR)" at bounding box center [514, 181] width 425 height 28
click at [302, 163] on input "a. Endpoint Detection and Response (EDR)" at bounding box center [302, 159] width 0 height 9
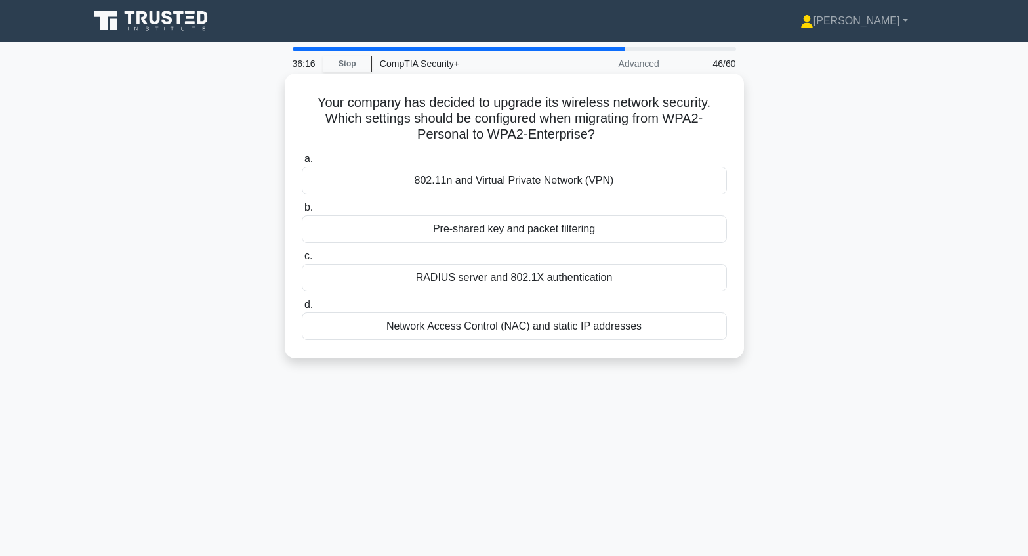
click at [511, 184] on div "802.11n and Virtual Private Network (VPN)" at bounding box center [514, 181] width 425 height 28
click at [302, 163] on input "a. 802.11n and Virtual Private Network (VPN)" at bounding box center [302, 159] width 0 height 9
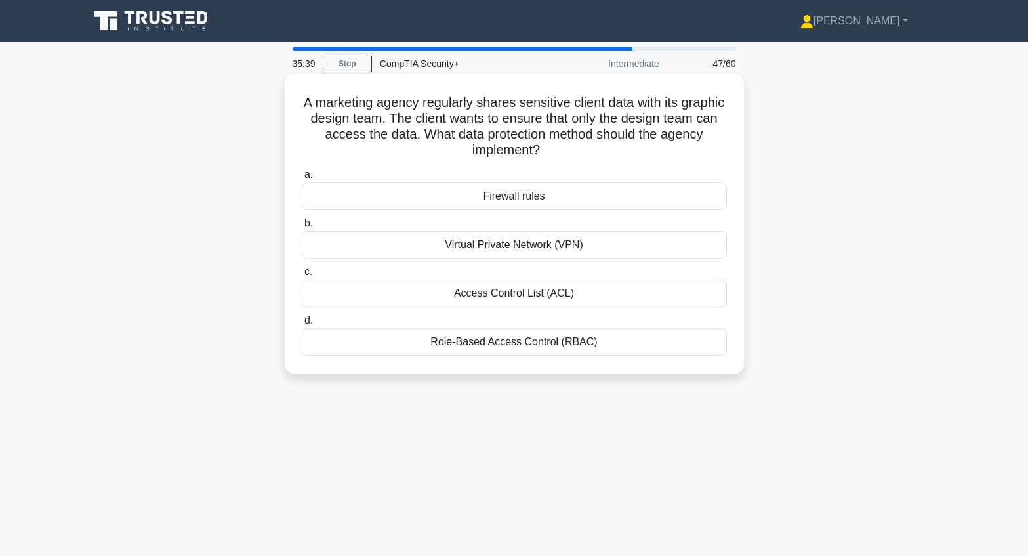
click at [515, 341] on div "Role-Based Access Control (RBAC)" at bounding box center [514, 342] width 425 height 28
click at [302, 325] on input "d. Role-Based Access Control (RBAC)" at bounding box center [302, 320] width 0 height 9
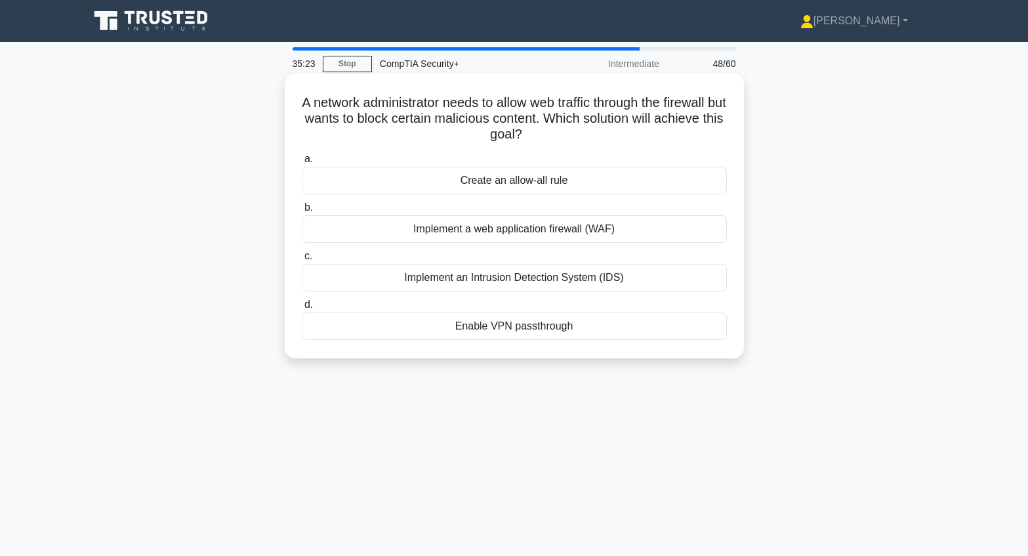
click at [495, 235] on div "Implement a web application firewall (WAF)" at bounding box center [514, 229] width 425 height 28
click at [302, 212] on input "b. Implement a web application firewall (WAF)" at bounding box center [302, 207] width 0 height 9
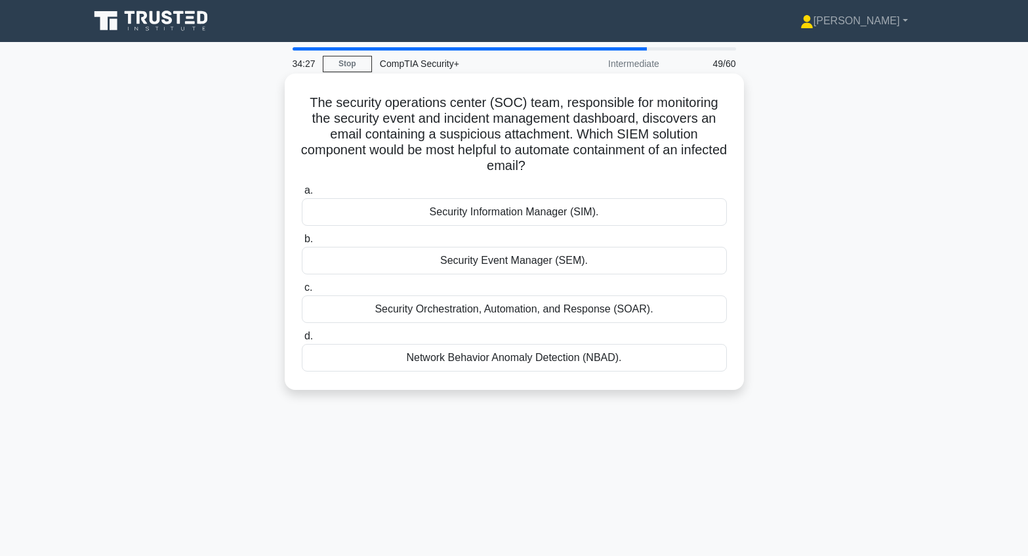
click at [507, 313] on div "Security Orchestration, Automation, and Response (SOAR)." at bounding box center [514, 309] width 425 height 28
click at [302, 292] on input "c. Security Orchestration, Automation, and Response (SOAR)." at bounding box center [302, 288] width 0 height 9
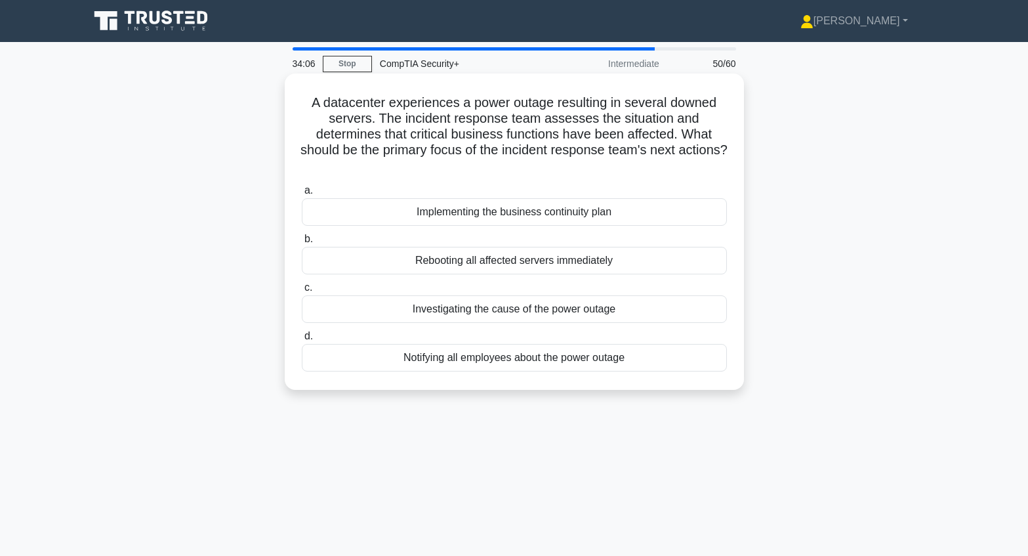
click at [515, 213] on div "Implementing the business continuity plan" at bounding box center [514, 212] width 425 height 28
click at [302, 195] on input "a. Implementing the business continuity plan" at bounding box center [302, 190] width 0 height 9
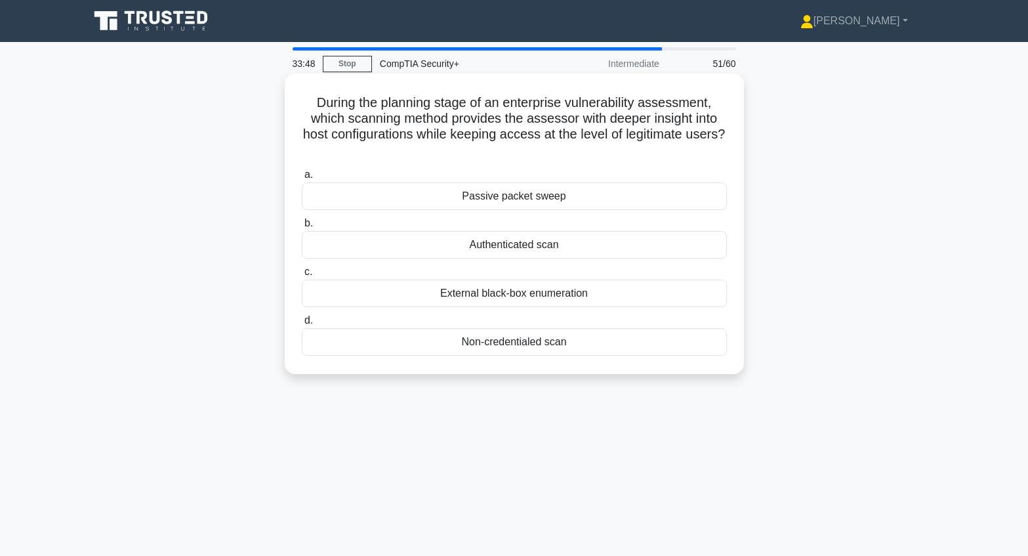
click at [520, 345] on div "Non-credentialed scan" at bounding box center [514, 342] width 425 height 28
click at [302, 325] on input "d. Non-credentialed scan" at bounding box center [302, 320] width 0 height 9
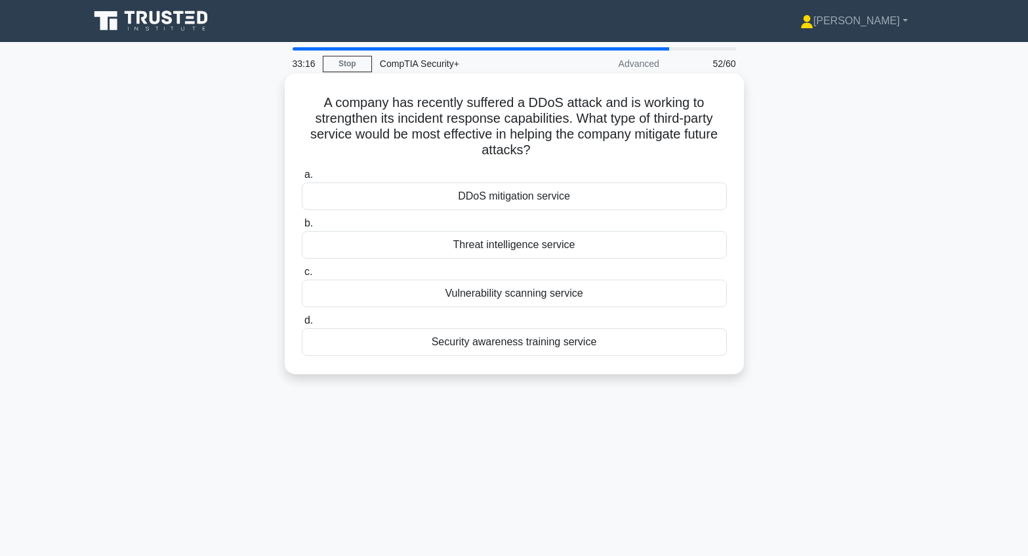
click at [518, 198] on div "DDoS mitigation service" at bounding box center [514, 196] width 425 height 28
click at [302, 179] on input "a. DDoS mitigation service" at bounding box center [302, 175] width 0 height 9
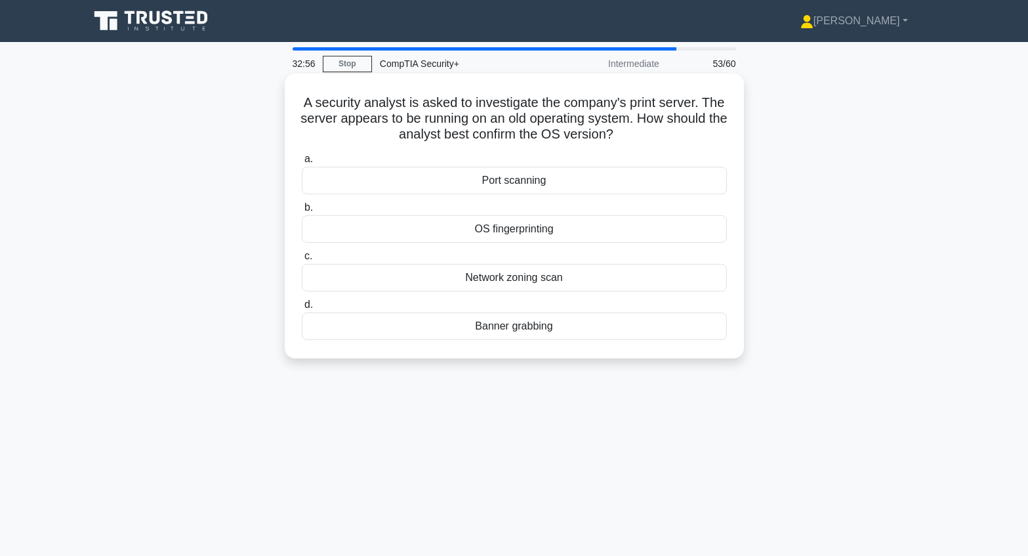
click at [498, 232] on div "OS fingerprinting" at bounding box center [514, 229] width 425 height 28
click at [302, 212] on input "b. OS fingerprinting" at bounding box center [302, 207] width 0 height 9
click at [501, 181] on div "Secure boot" at bounding box center [514, 181] width 425 height 28
click at [302, 163] on input "a. Secure boot" at bounding box center [302, 159] width 0 height 9
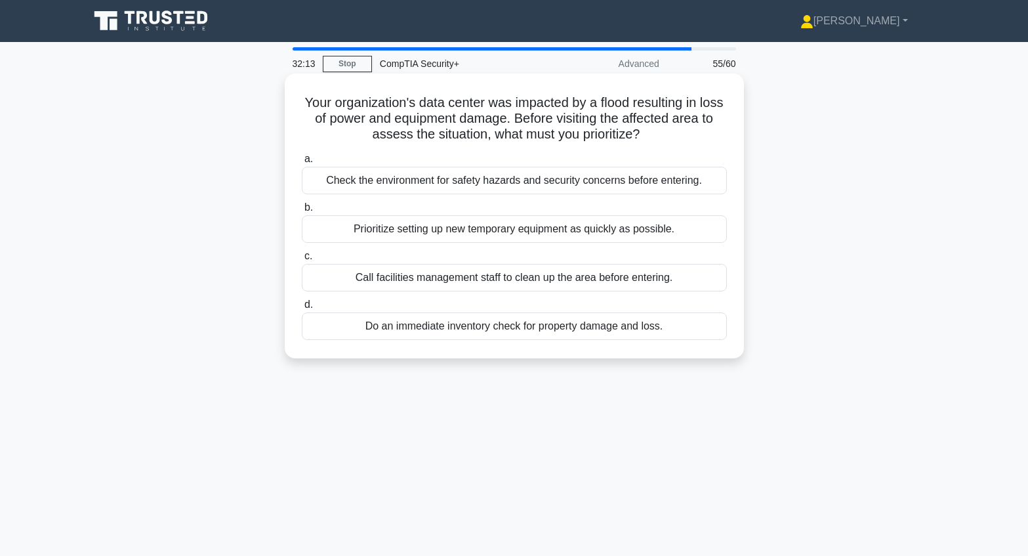
click at [501, 185] on div "Check the environment for safety hazards and security concerns before entering." at bounding box center [514, 181] width 425 height 28
click at [302, 163] on input "a. Check the environment for safety hazards and security concerns before enteri…" at bounding box center [302, 159] width 0 height 9
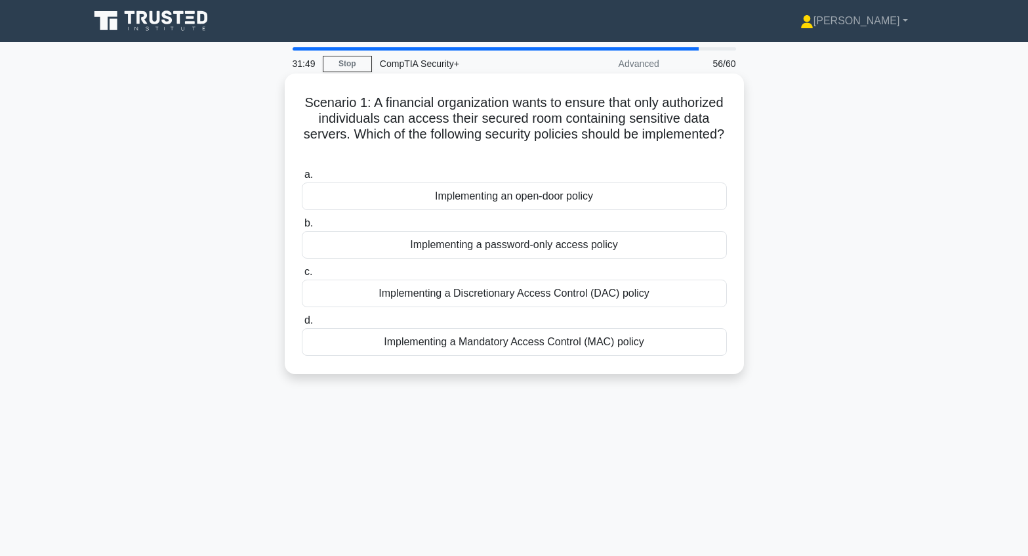
click at [505, 343] on div "Implementing a Mandatory Access Control (MAC) policy" at bounding box center [514, 342] width 425 height 28
click at [302, 325] on input "d. Implementing a Mandatory Access Control (MAC) policy" at bounding box center [302, 320] width 0 height 9
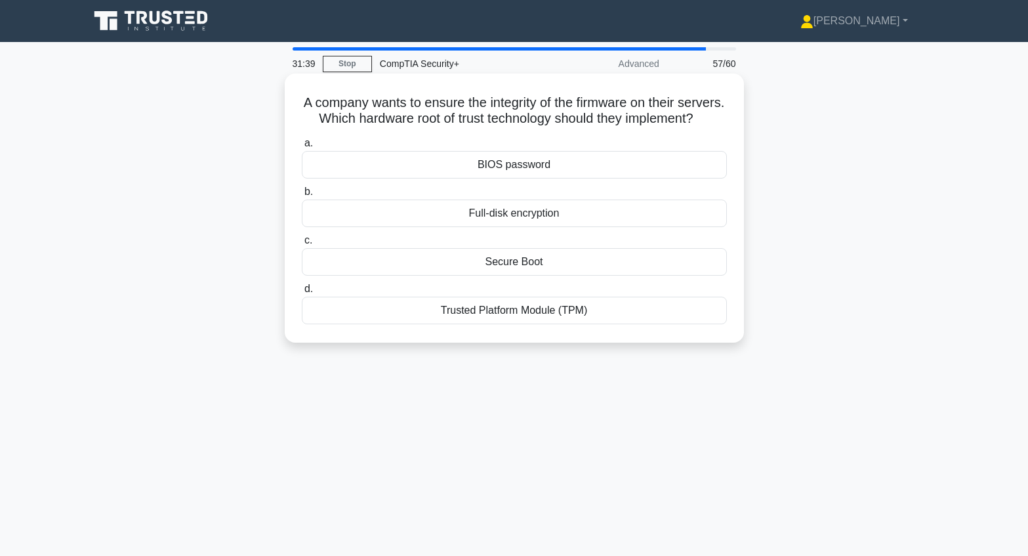
click at [524, 324] on div "Trusted Platform Module (TPM)" at bounding box center [514, 311] width 425 height 28
click at [302, 293] on input "d. Trusted Platform Module (TPM)" at bounding box center [302, 289] width 0 height 9
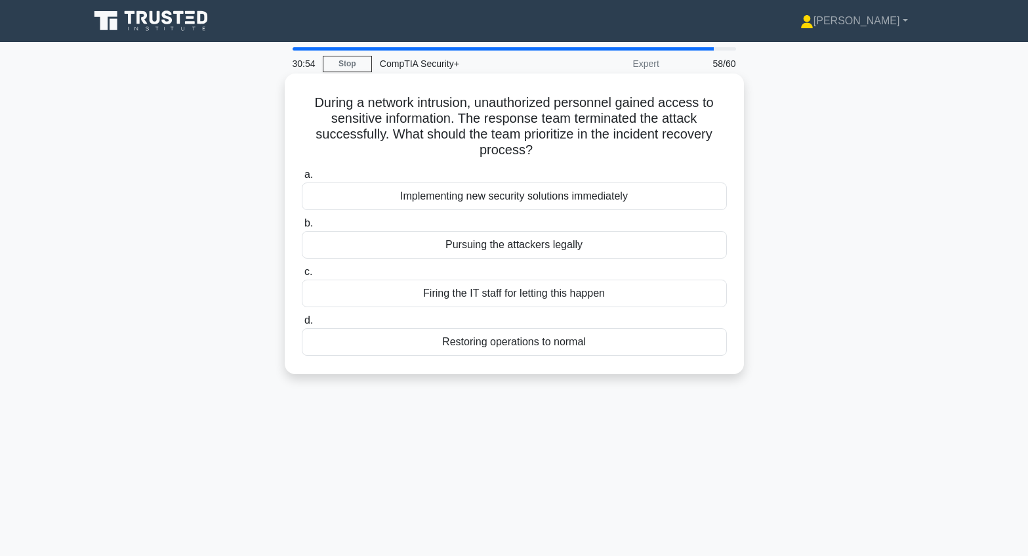
click at [505, 343] on div "Restoring operations to normal" at bounding box center [514, 342] width 425 height 28
click at [302, 325] on input "d. Restoring operations to normal" at bounding box center [302, 320] width 0 height 9
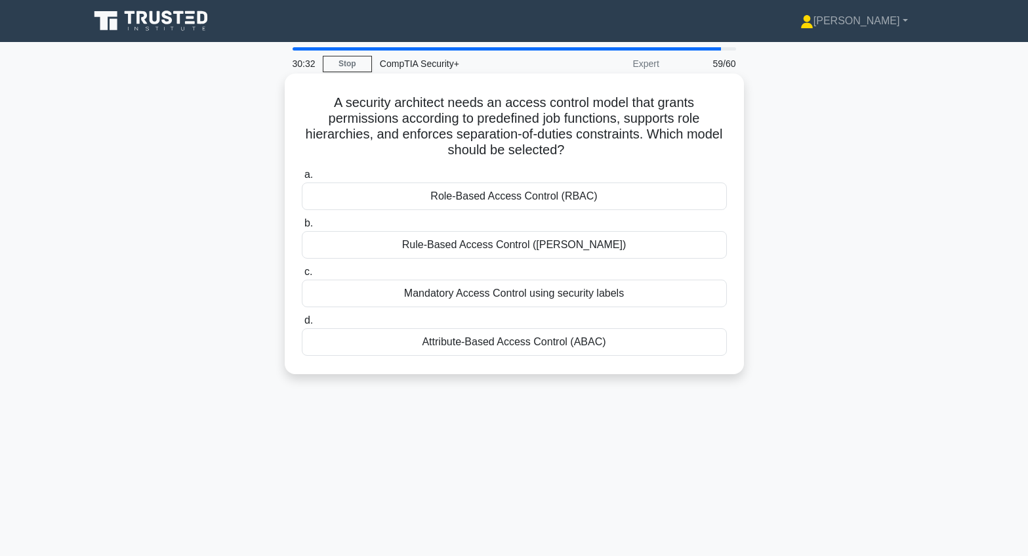
click at [505, 197] on div "Role-Based Access Control (RBAC)" at bounding box center [514, 196] width 425 height 28
click at [302, 179] on input "a. Role-Based Access Control (RBAC)" at bounding box center [302, 175] width 0 height 9
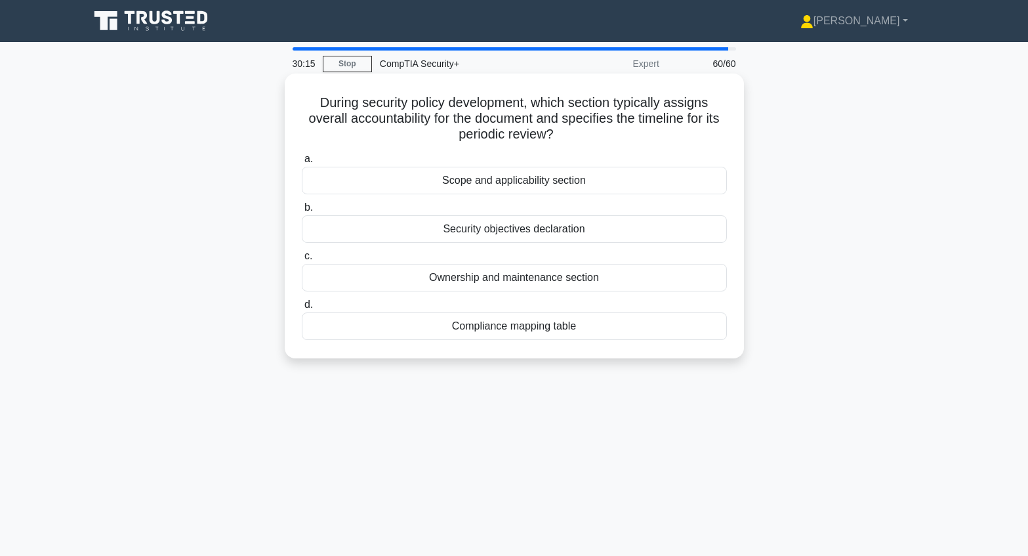
click at [505, 278] on div "Ownership and maintenance section" at bounding box center [514, 278] width 425 height 28
click at [302, 261] on input "c. Ownership and maintenance section" at bounding box center [302, 256] width 0 height 9
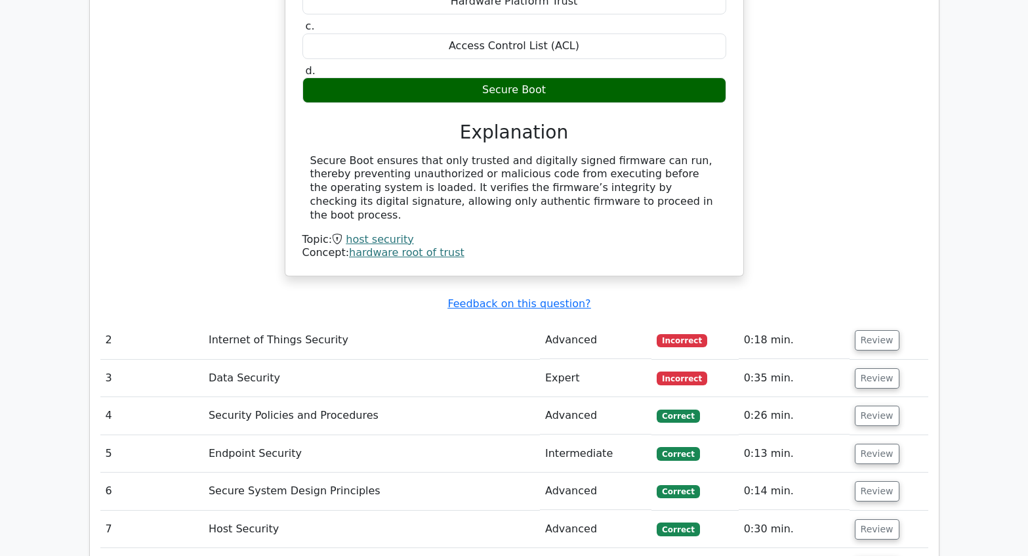
scroll to position [1444, 0]
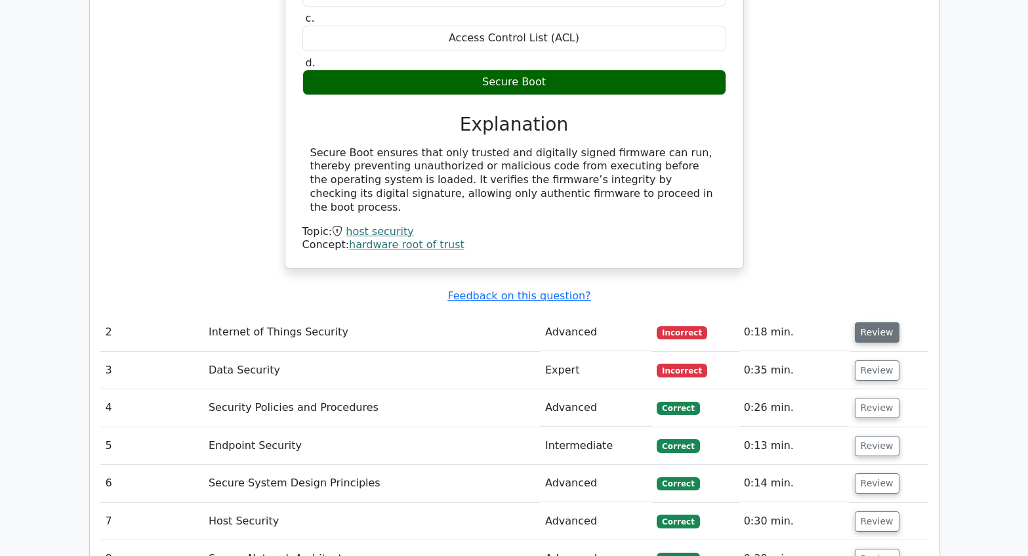
click at [877, 322] on button "Review" at bounding box center [877, 332] width 45 height 20
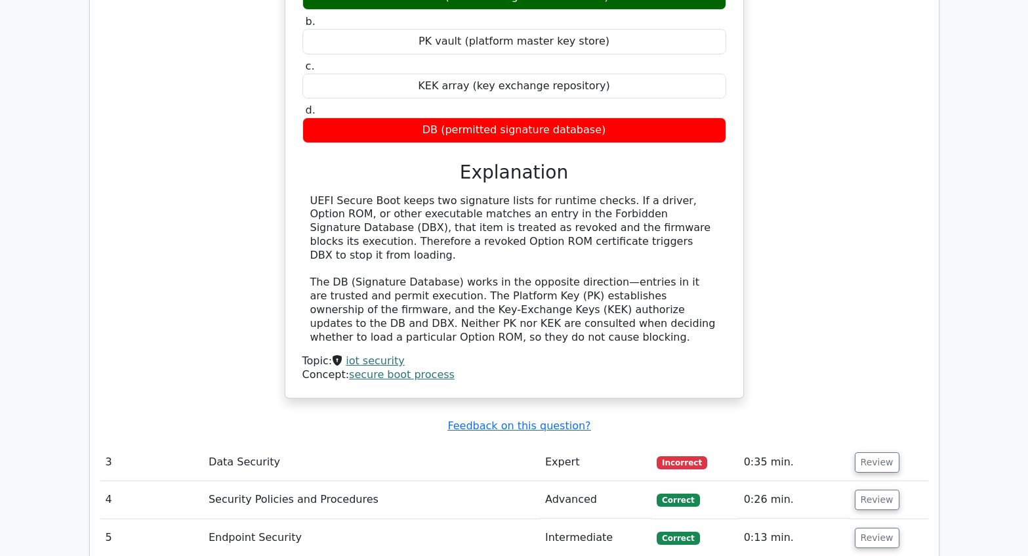
scroll to position [1903, 0]
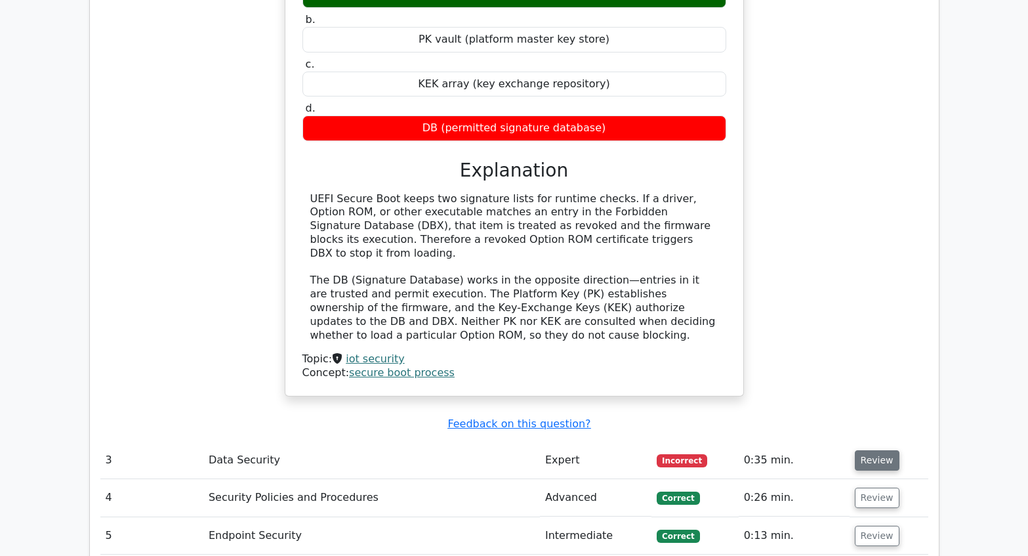
click at [863, 450] on button "Review" at bounding box center [877, 460] width 45 height 20
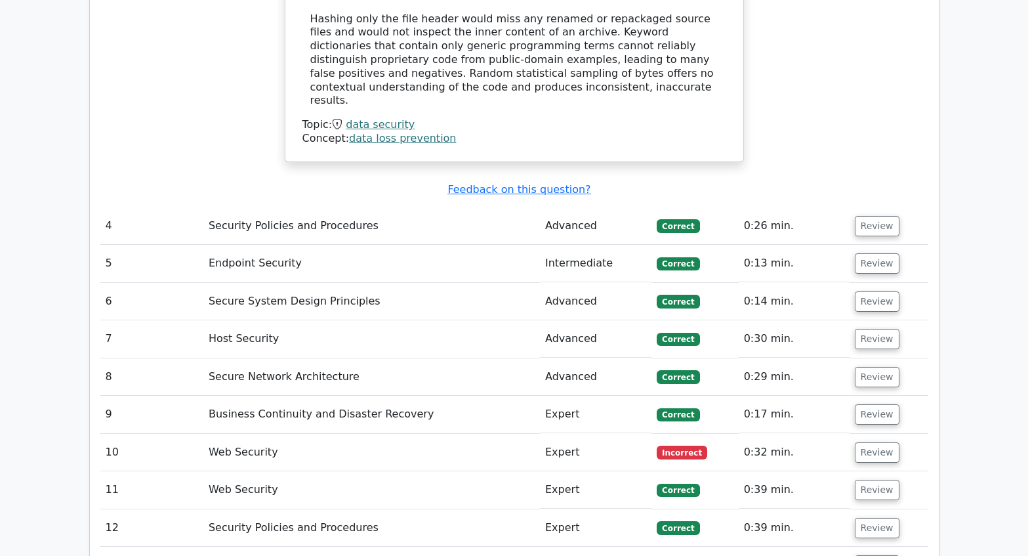
scroll to position [2822, 0]
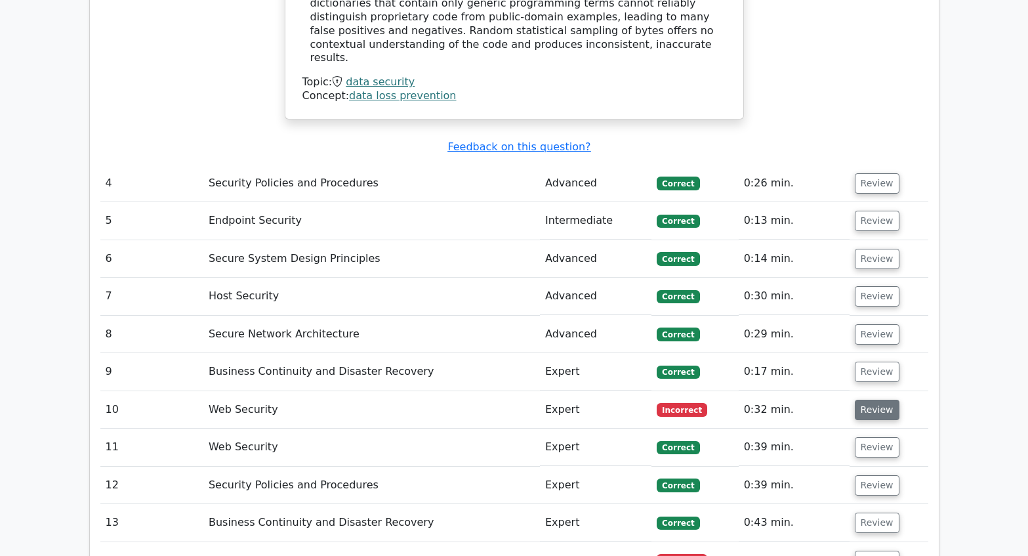
click at [870, 400] on button "Review" at bounding box center [877, 410] width 45 height 20
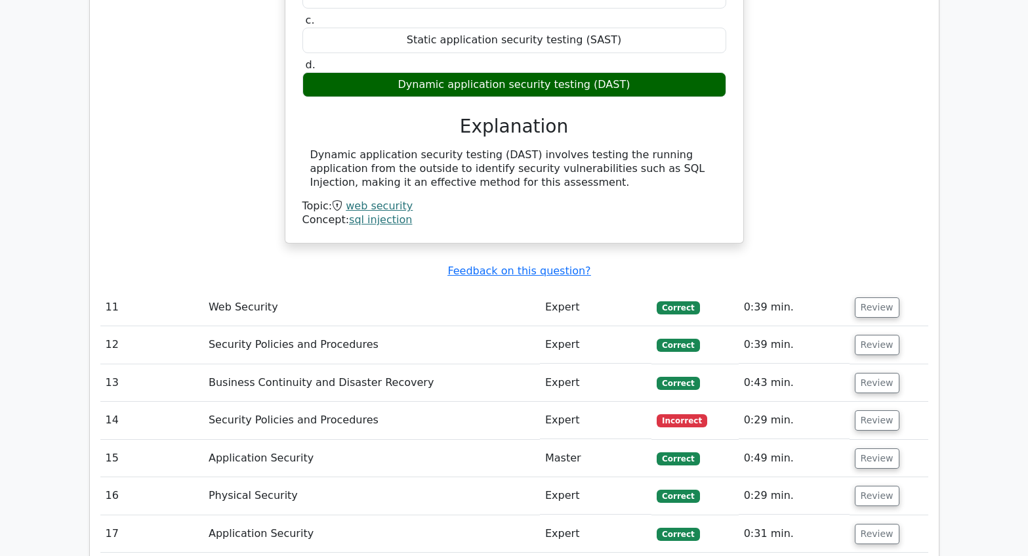
scroll to position [3413, 0]
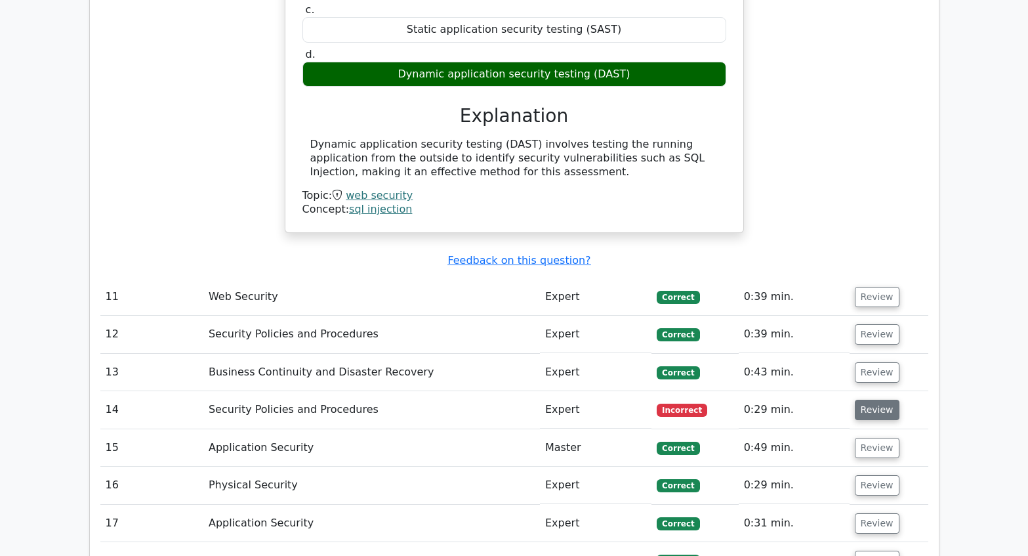
click at [862, 400] on button "Review" at bounding box center [877, 410] width 45 height 20
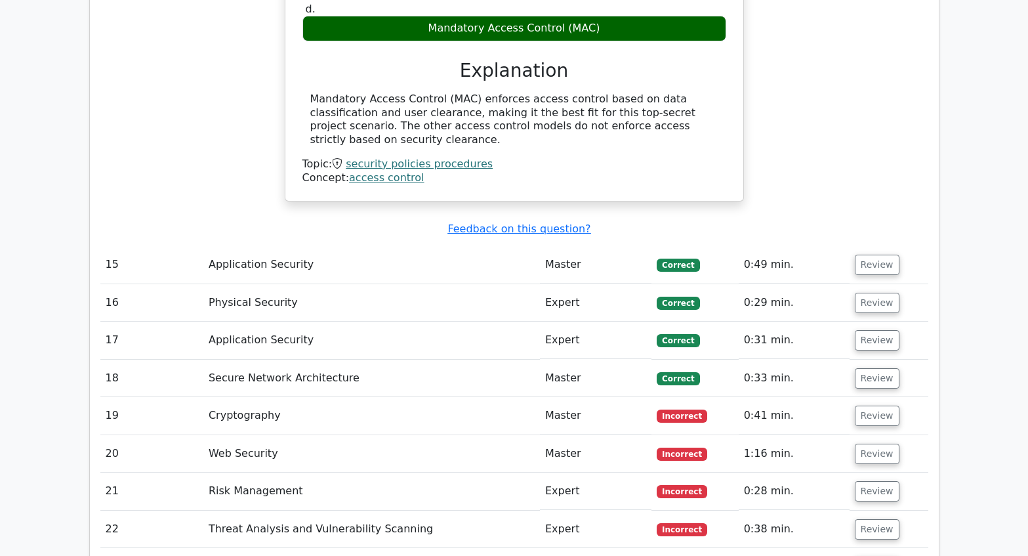
scroll to position [4069, 0]
